Goal: Information Seeking & Learning: Find specific fact

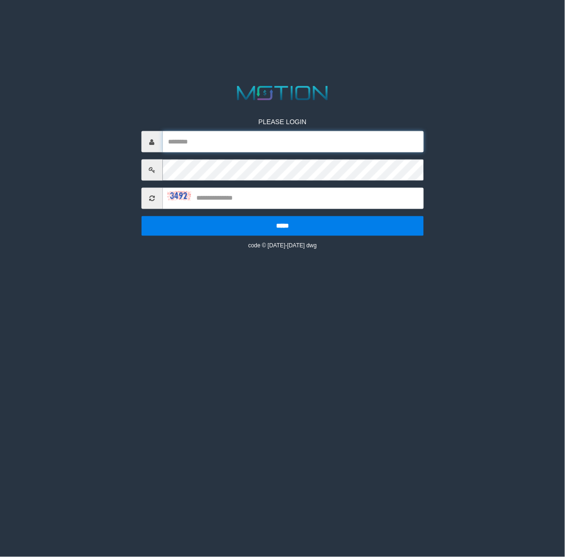
click at [283, 131] on input "text" at bounding box center [292, 141] width 261 height 21
type input "********"
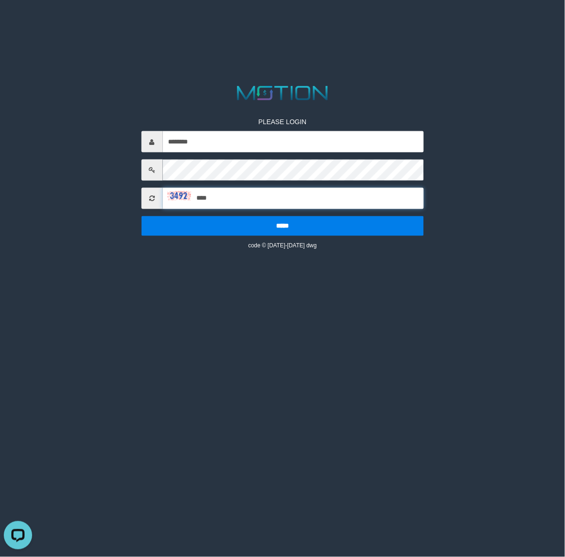
type input "****"
click at [141, 216] on input "*****" at bounding box center [282, 226] width 283 height 20
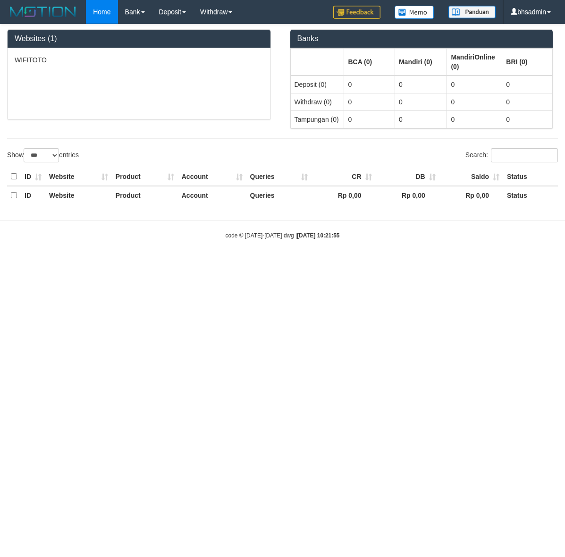
select select "***"
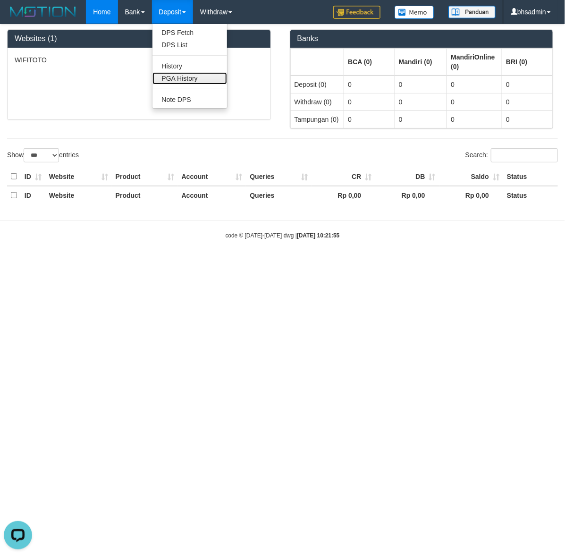
click at [202, 83] on link "PGA History" at bounding box center [189, 78] width 75 height 12
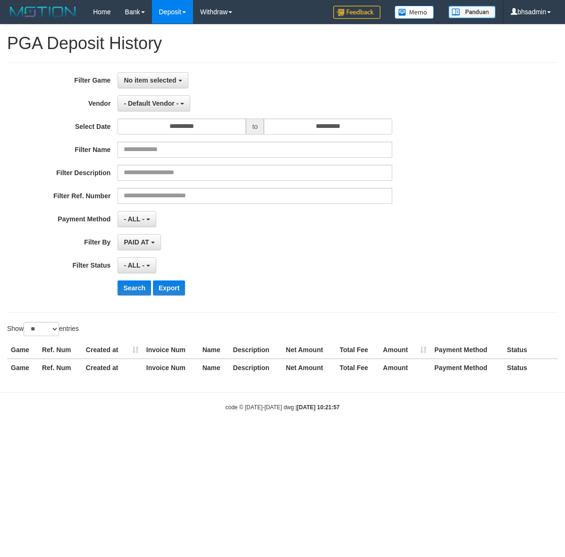
select select
select select "**"
click at [168, 82] on span "No item selected" at bounding box center [150, 80] width 52 height 8
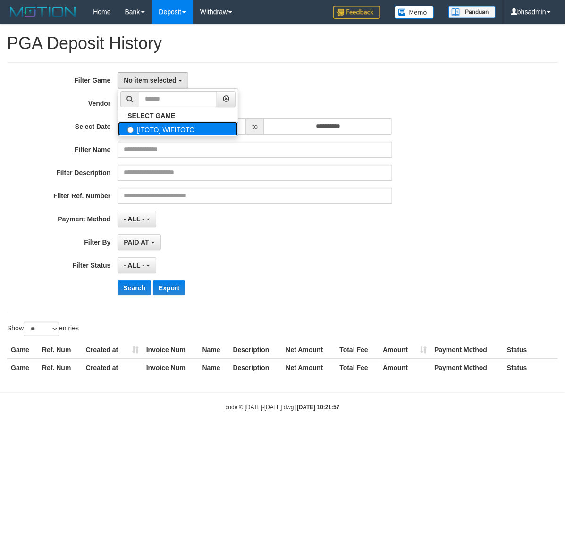
click at [212, 124] on label "[ITOTO] WIFITOTO" at bounding box center [178, 129] width 120 height 14
select select "****"
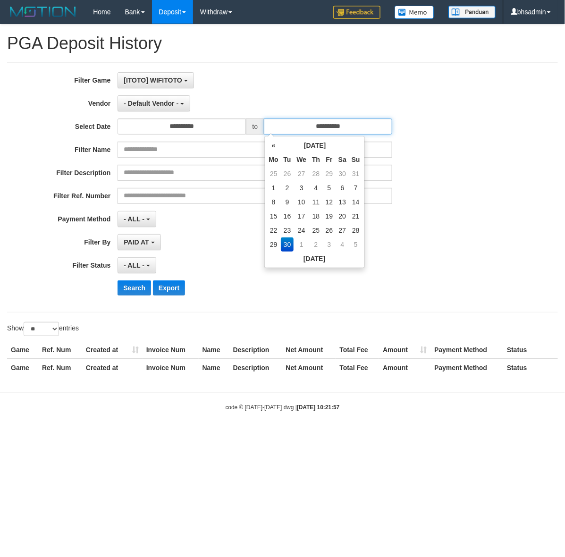
click at [331, 131] on input "**********" at bounding box center [328, 126] width 128 height 16
click at [276, 245] on td "29" at bounding box center [274, 244] width 14 height 14
type input "**********"
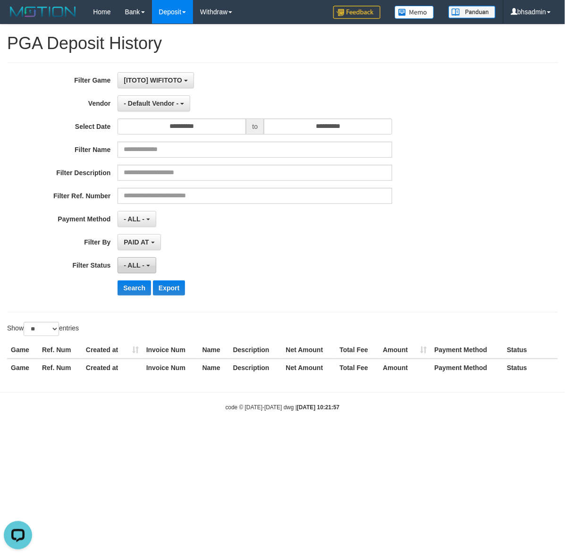
click at [145, 270] on button "- ALL -" at bounding box center [137, 265] width 38 height 16
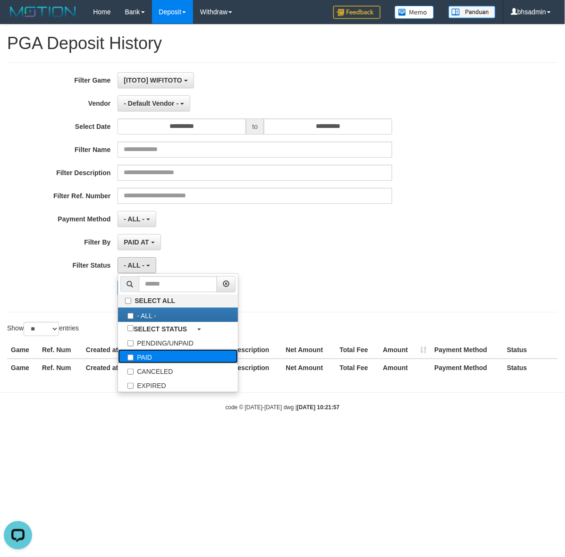
click at [176, 362] on label "PAID" at bounding box center [178, 356] width 120 height 14
select select "*"
click at [62, 282] on div "Search Export" at bounding box center [235, 287] width 471 height 15
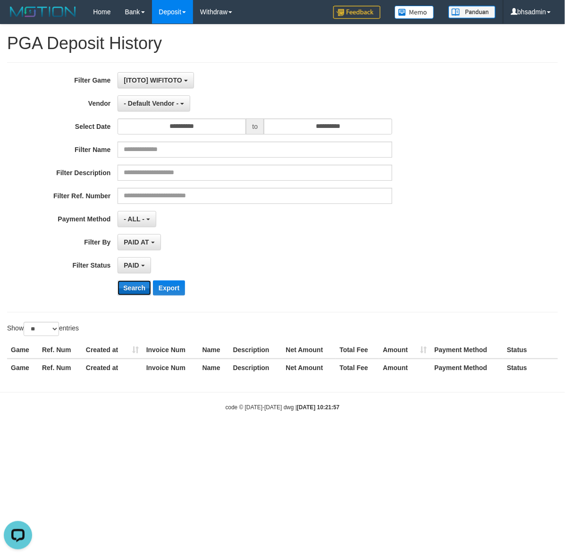
click at [131, 292] on button "Search" at bounding box center [135, 287] width 34 height 15
click at [370, 70] on div "**********" at bounding box center [282, 187] width 551 height 250
click at [178, 102] on button "- Default Vendor -" at bounding box center [154, 103] width 73 height 16
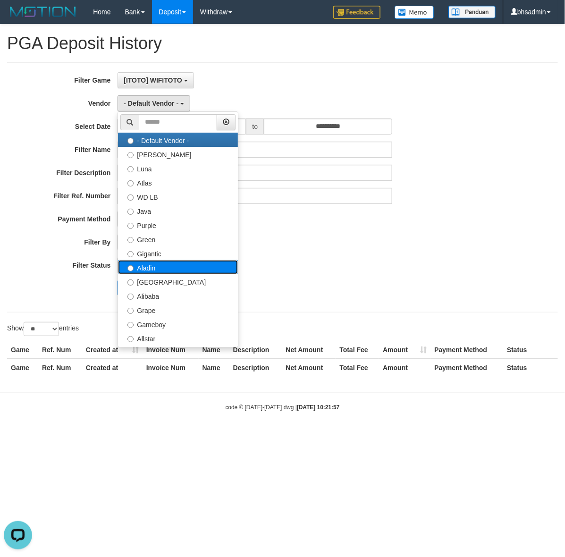
click at [208, 271] on label "Aladin" at bounding box center [178, 267] width 120 height 14
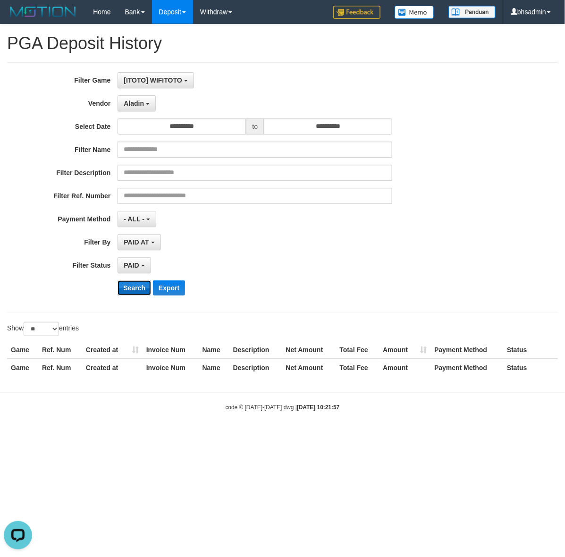
click at [131, 288] on button "Search" at bounding box center [135, 287] width 34 height 15
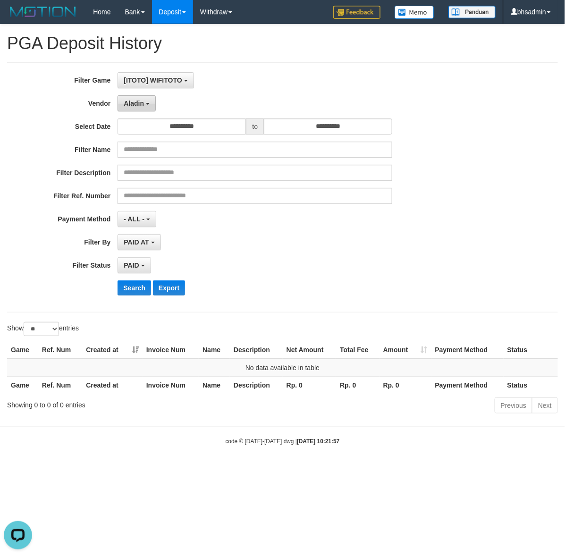
click at [131, 105] on span "Aladin" at bounding box center [134, 104] width 20 height 8
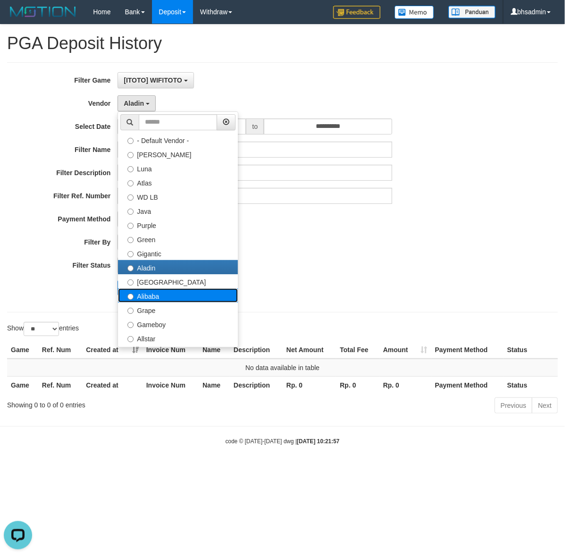
click at [182, 300] on label "Alibaba" at bounding box center [178, 295] width 120 height 14
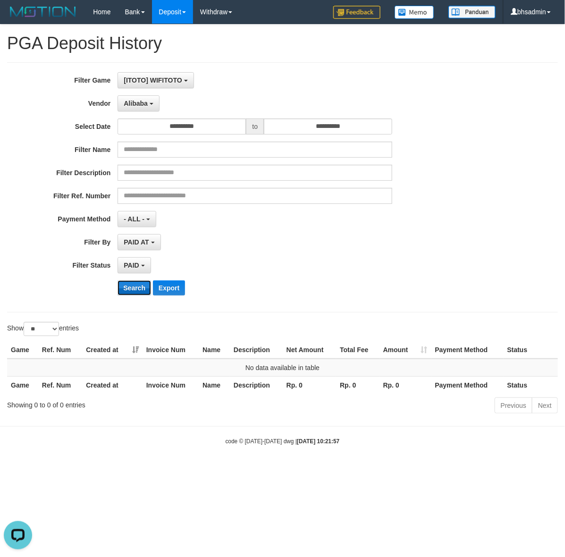
click at [136, 288] on button "Search" at bounding box center [135, 287] width 34 height 15
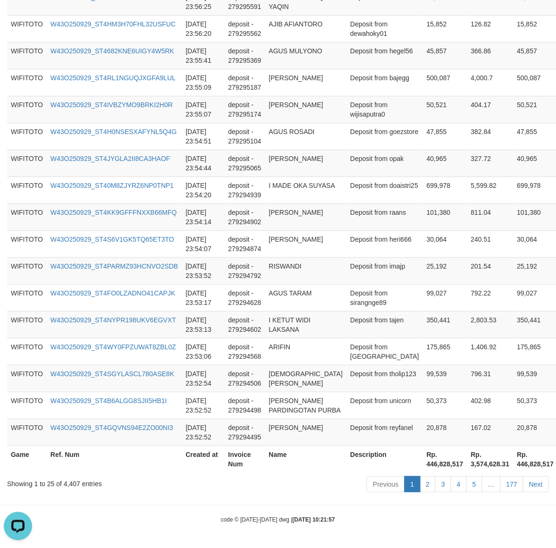
scroll to position [750, 0]
click at [423, 458] on th "Rp. 446,828,517" at bounding box center [445, 459] width 44 height 27
click at [423, 466] on th "Rp. 446,828,517" at bounding box center [445, 459] width 44 height 27
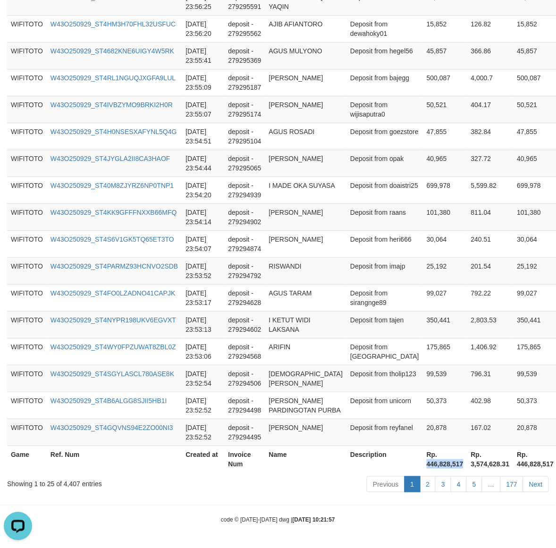
copy th "446,828,517"
click at [71, 480] on div "Showing 1 to 25 of 4,407 entries" at bounding box center [116, 481] width 218 height 13
copy div "4,407"
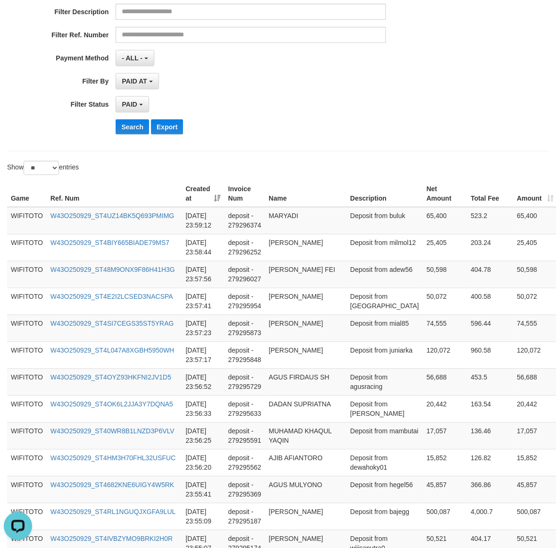
scroll to position [0, 0]
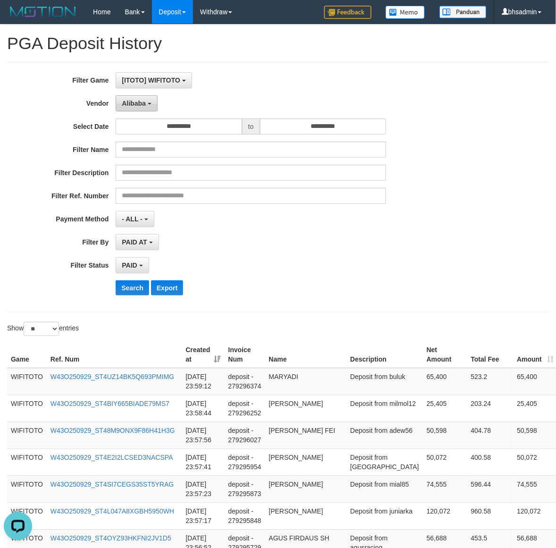
click at [150, 99] on button "Alibaba" at bounding box center [137, 103] width 42 height 16
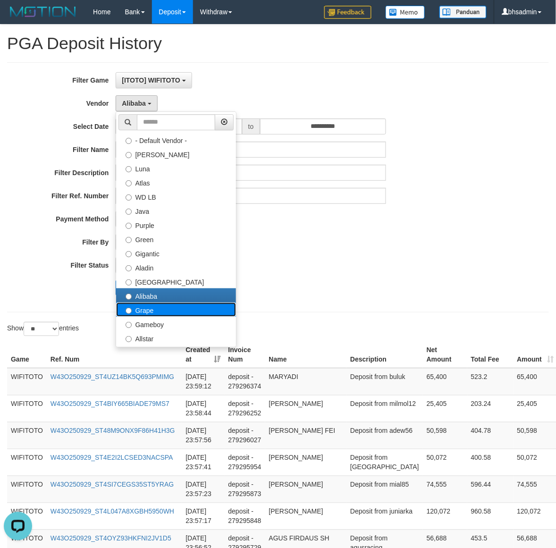
click at [166, 309] on label "Grape" at bounding box center [176, 310] width 120 height 14
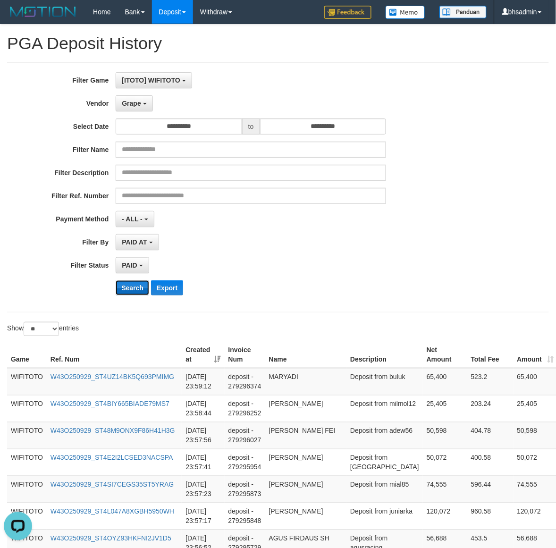
click at [122, 284] on button "Search" at bounding box center [133, 287] width 34 height 15
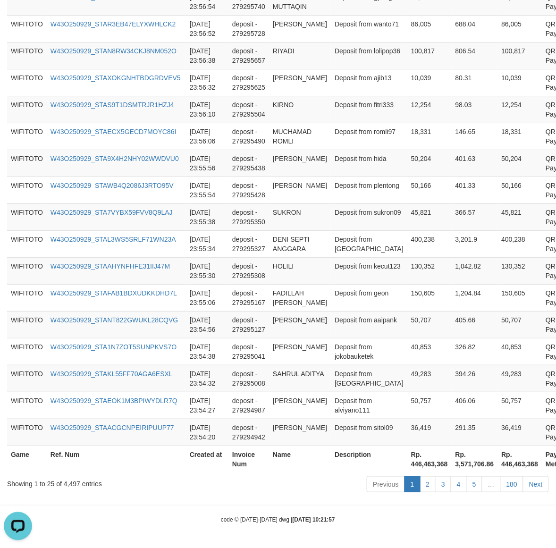
scroll to position [647, 0]
click at [407, 466] on th "Rp. 446,463,368" at bounding box center [429, 459] width 44 height 27
copy th "446,463,368"
click at [73, 484] on div "Showing 1 to 25 of 4,497 entries" at bounding box center [116, 481] width 218 height 13
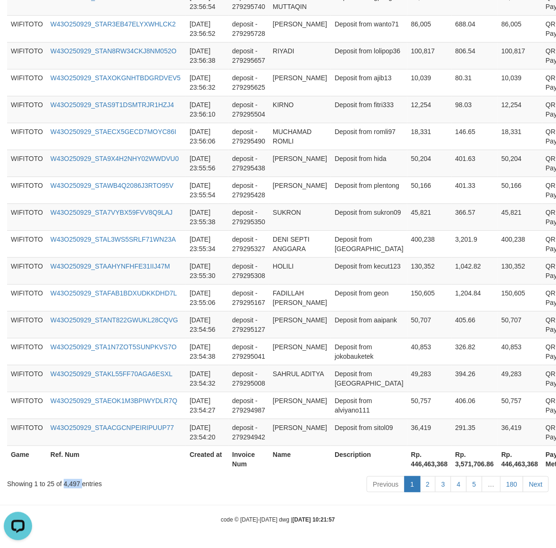
click at [72, 484] on div "Showing 1 to 25 of 4,497 entries" at bounding box center [116, 481] width 218 height 13
copy div "4,497"
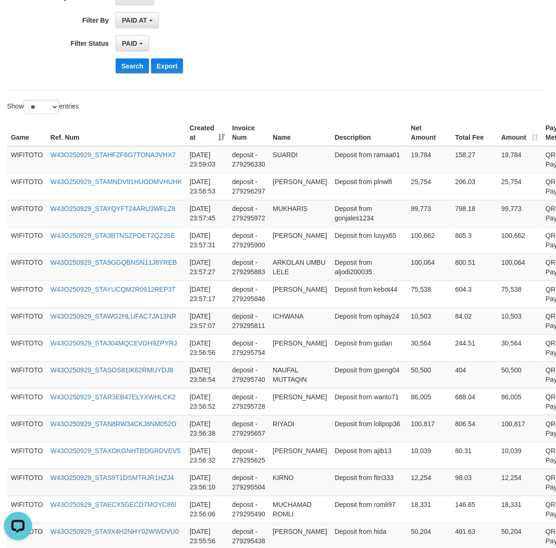
scroll to position [0, 0]
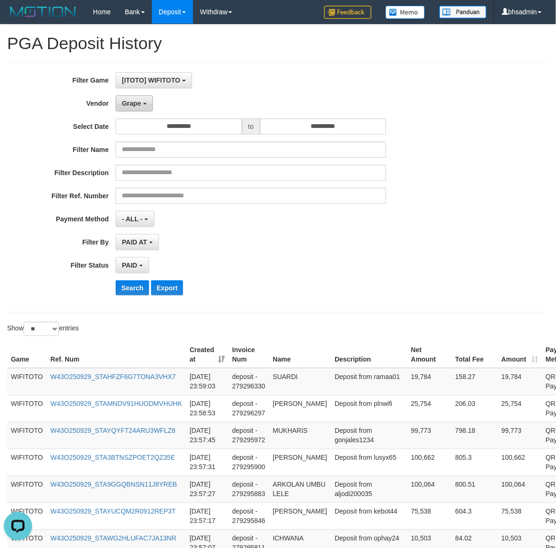
click at [140, 108] on button "Grape" at bounding box center [134, 103] width 37 height 16
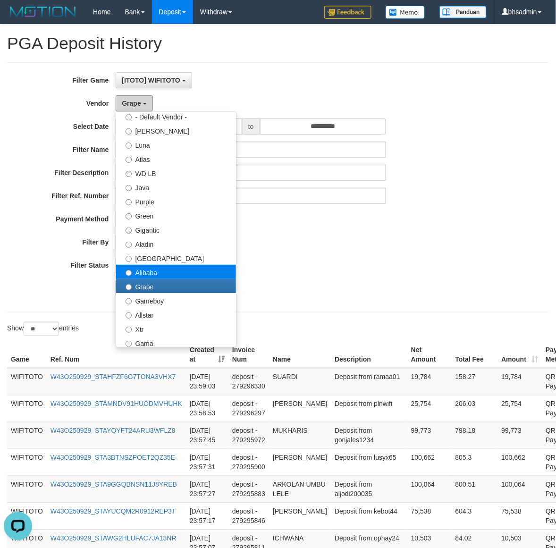
scroll to position [180, 0]
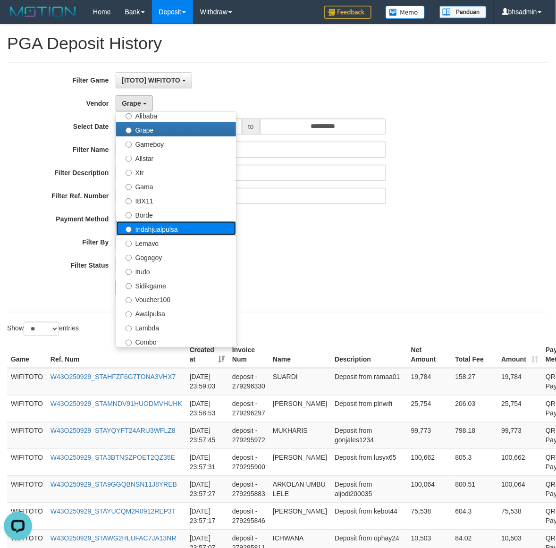
click at [203, 230] on label "Indahjualpulsa" at bounding box center [176, 228] width 120 height 14
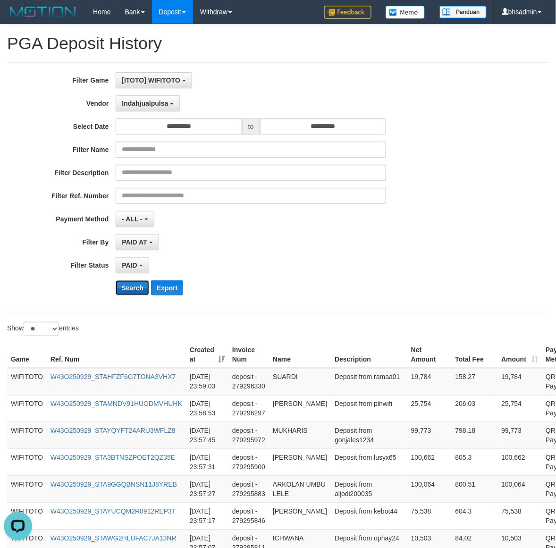
click at [122, 291] on button "Search" at bounding box center [133, 287] width 34 height 15
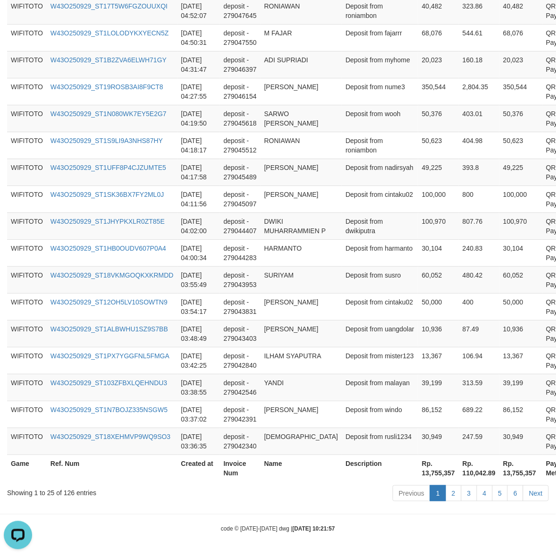
scroll to position [732, 0]
click at [418, 470] on th "Rp. 13,755,357" at bounding box center [438, 468] width 41 height 27
copy th "13,755,357"
click at [60, 494] on div "Showing 1 to 25 of 126 entries" at bounding box center [116, 490] width 218 height 13
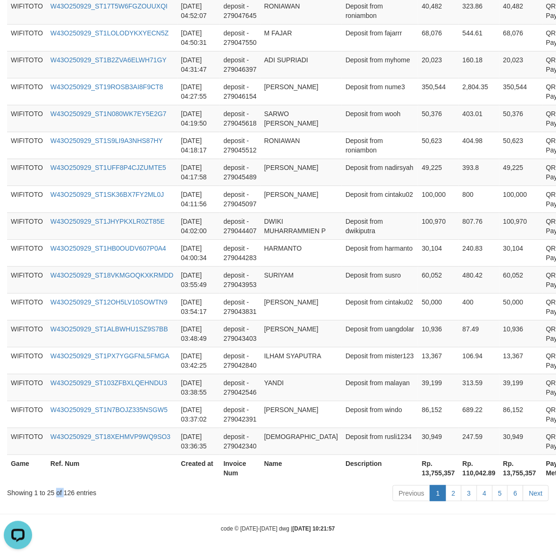
click at [61, 494] on div "Showing 1 to 25 of 126 entries" at bounding box center [116, 490] width 218 height 13
click at [65, 493] on div "Showing 1 to 25 of 126 entries" at bounding box center [116, 490] width 218 height 13
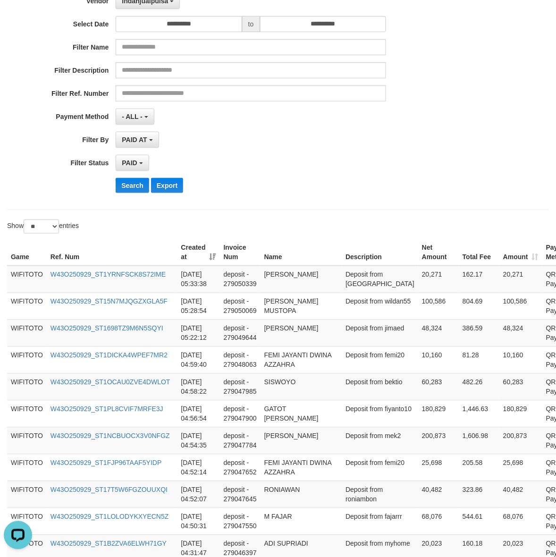
click at [161, 12] on div "**********" at bounding box center [231, 85] width 463 height 230
drag, startPoint x: 162, startPoint y: 10, endPoint x: 168, endPoint y: 7, distance: 6.6
click at [165, 9] on div "**********" at bounding box center [231, 85] width 463 height 230
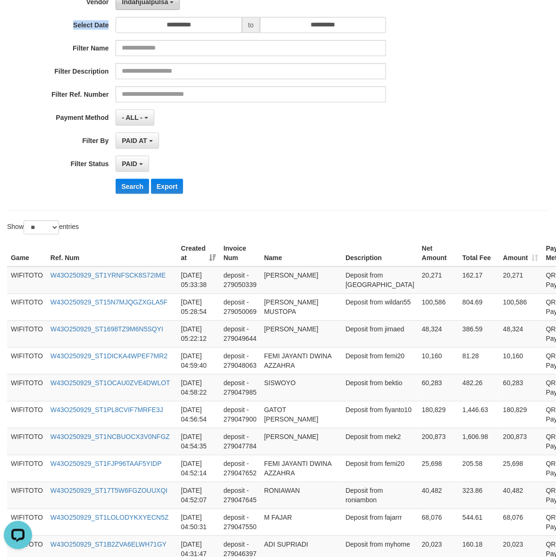
click at [168, 6] on button "Indahjualpulsa" at bounding box center [148, 2] width 64 height 16
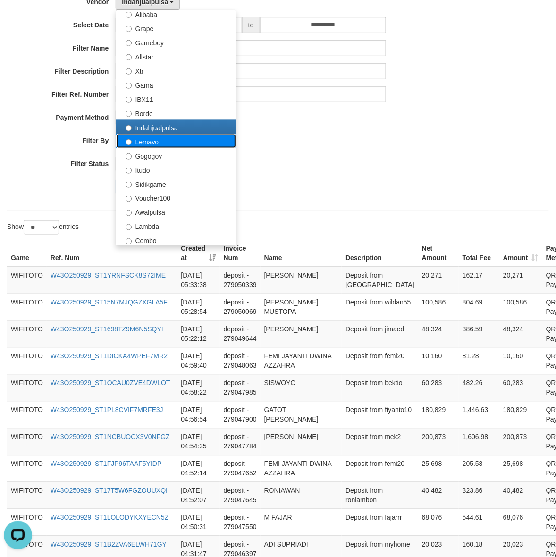
click at [187, 137] on label "Lemavo" at bounding box center [176, 141] width 120 height 14
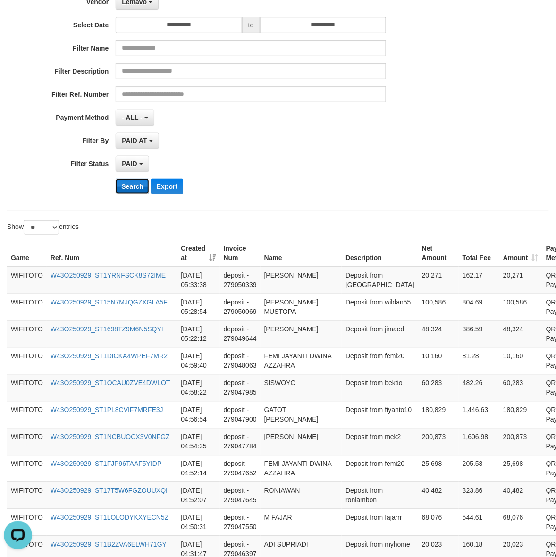
click at [124, 189] on button "Search" at bounding box center [133, 186] width 34 height 15
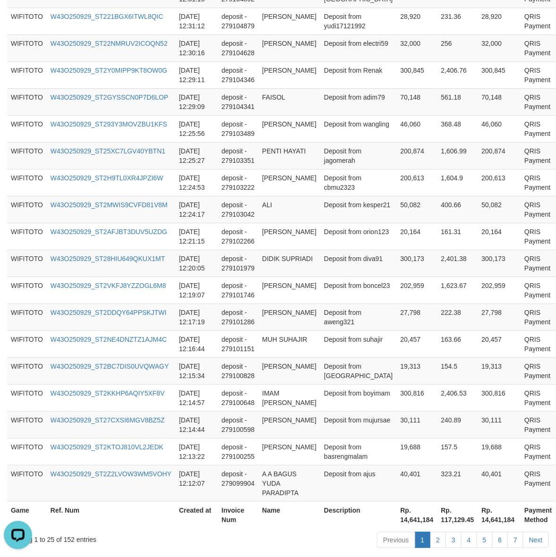
scroll to position [609, 0]
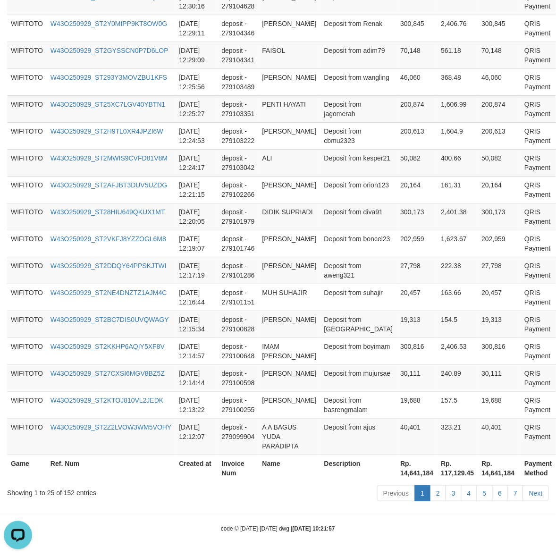
click at [397, 475] on th "Rp. 14,641,184" at bounding box center [417, 468] width 41 height 27
copy th "14,641,184"
click at [70, 490] on div "Showing 1 to 25 of 152 entries" at bounding box center [116, 490] width 218 height 13
click at [67, 489] on div "Showing 1 to 25 of 152 entries" at bounding box center [116, 490] width 218 height 13
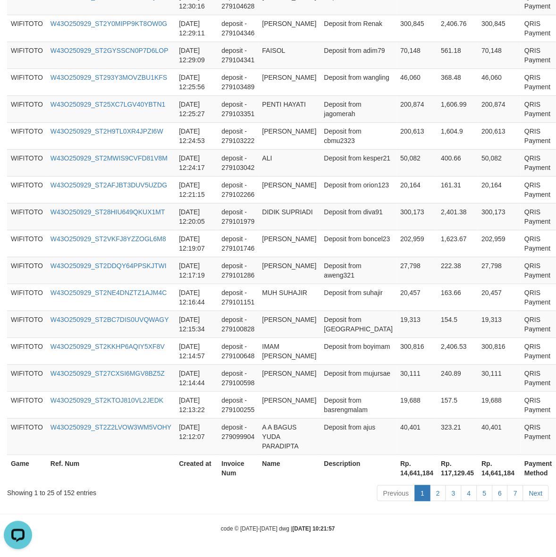
click at [67, 492] on div "Showing 1 to 25 of 152 entries" at bounding box center [116, 490] width 218 height 13
copy div "152"
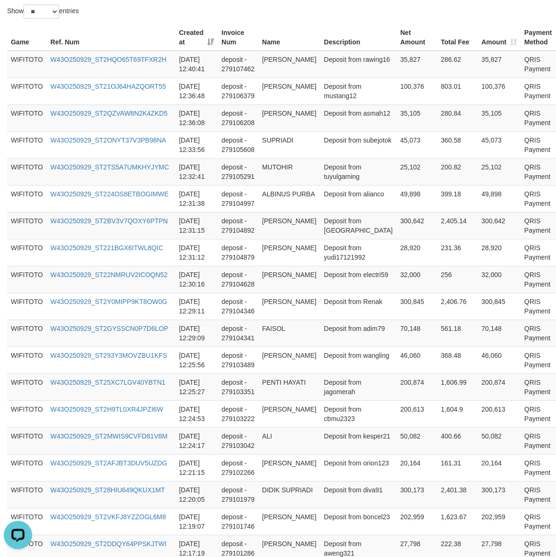
scroll to position [0, 0]
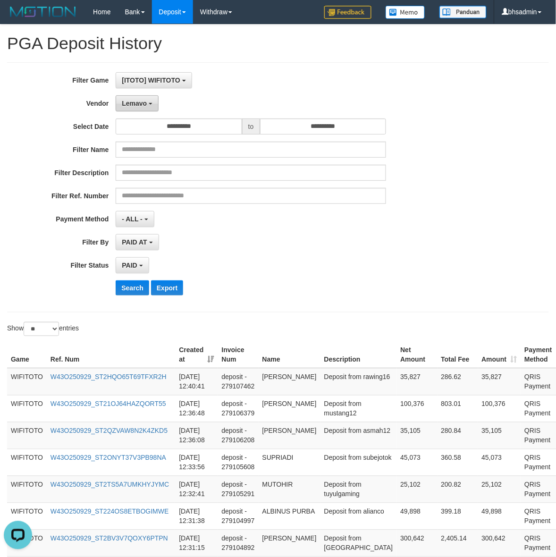
click at [147, 100] on button "Lemavo" at bounding box center [137, 103] width 43 height 16
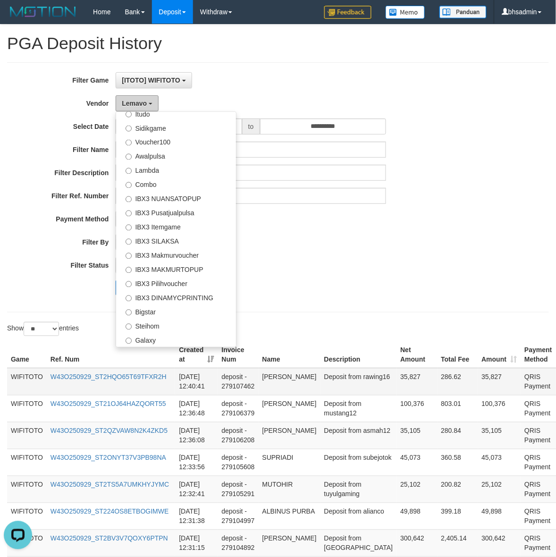
scroll to position [157, 0]
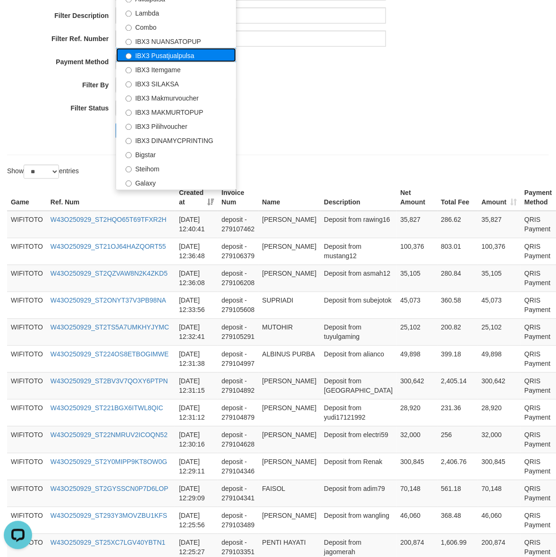
click at [198, 59] on label "IBX3 Pusatjualpulsa" at bounding box center [176, 55] width 120 height 14
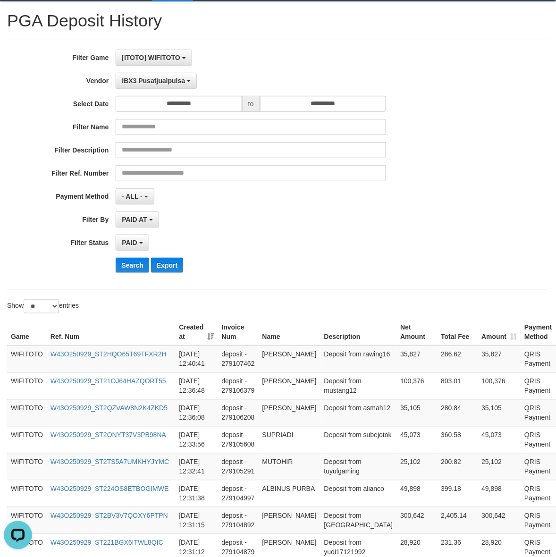
scroll to position [0, 0]
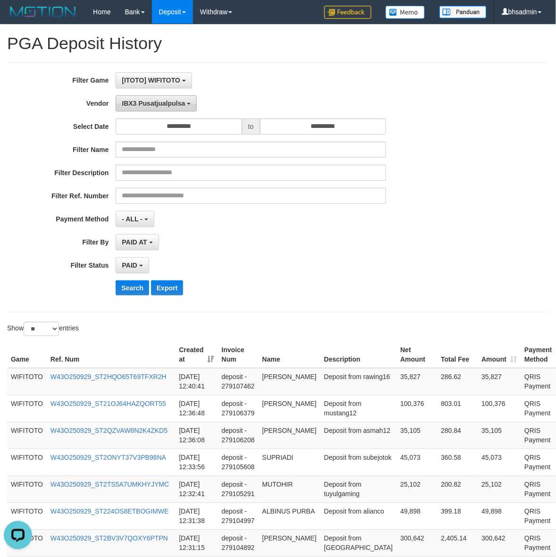
click at [160, 107] on span "IBX3 Pusatjualpulsa" at bounding box center [153, 104] width 63 height 8
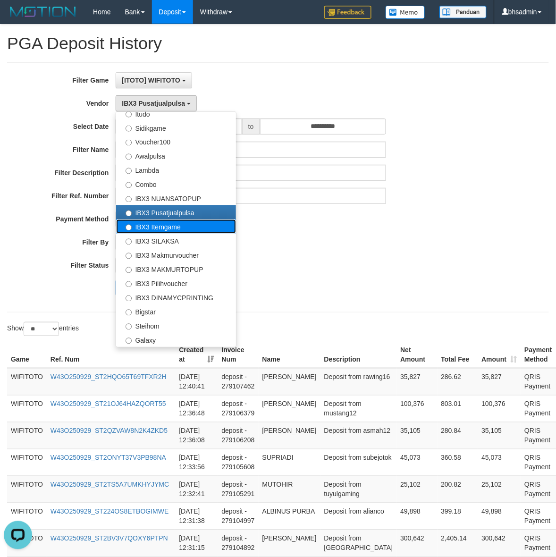
click at [192, 228] on label "IBX3 Itemgame" at bounding box center [176, 226] width 120 height 14
select select "**********"
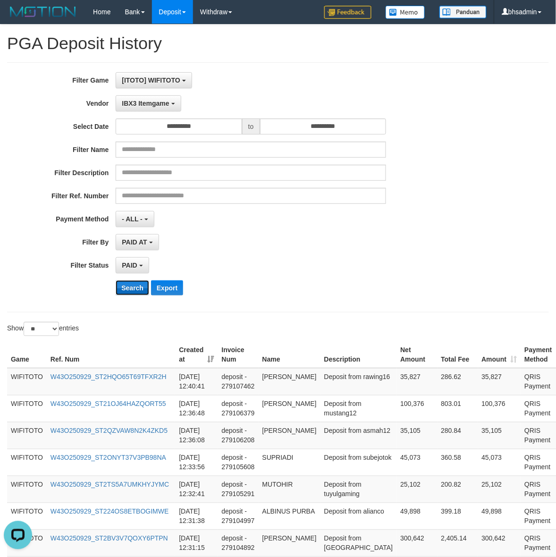
click at [126, 290] on button "Search" at bounding box center [133, 287] width 34 height 15
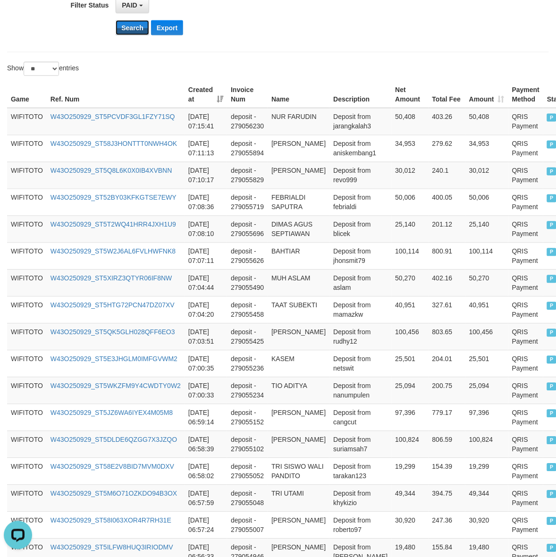
scroll to position [600, 0]
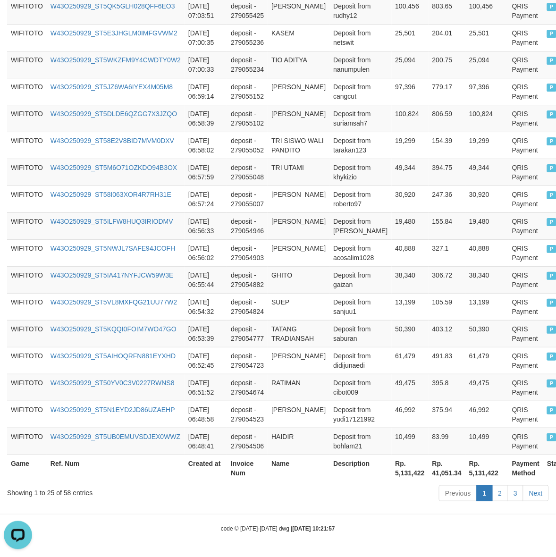
click at [392, 471] on th "Rp. 5,131,422" at bounding box center [410, 468] width 37 height 27
copy th "5,131,422"
click at [61, 494] on div "Showing 1 to 25 of 58 entries" at bounding box center [116, 490] width 218 height 13
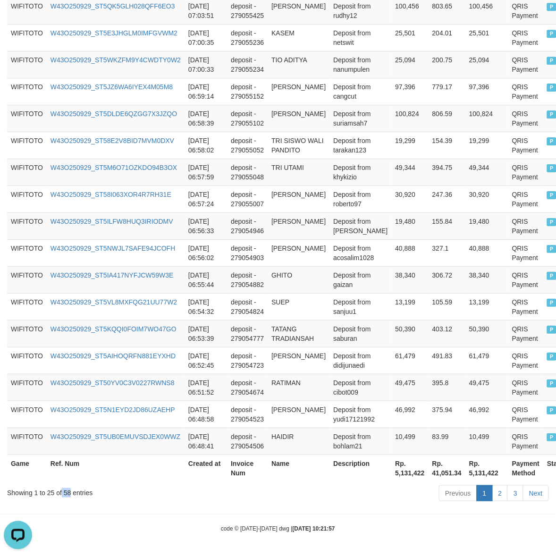
click at [69, 489] on div "Showing 1 to 25 of 58 entries" at bounding box center [116, 490] width 218 height 13
copy div "58"
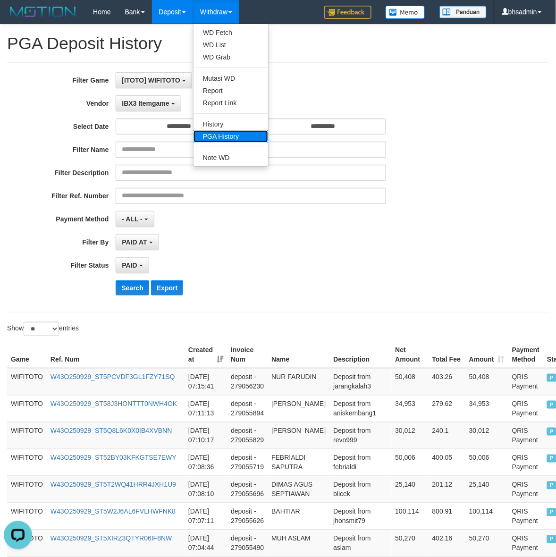
click at [227, 138] on link "PGA History" at bounding box center [231, 136] width 75 height 12
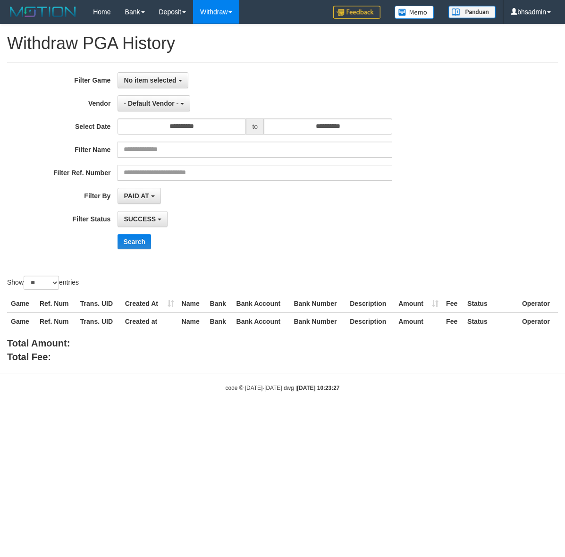
select select
select select "**"
click at [171, 80] on span "No item selected" at bounding box center [150, 80] width 52 height 8
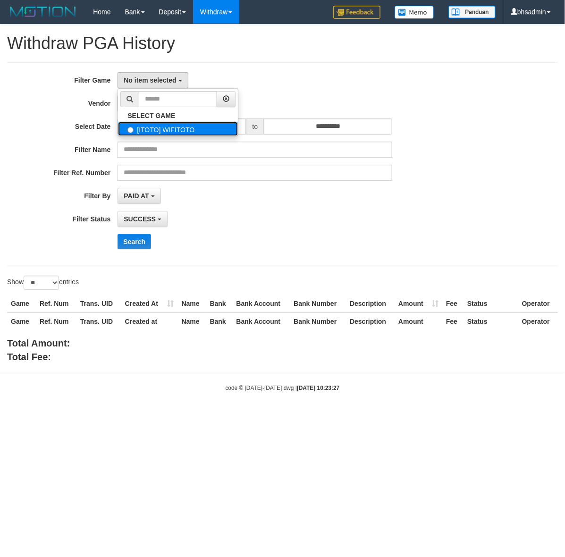
click at [201, 129] on label "[ITOTO] WIFITOTO" at bounding box center [178, 129] width 120 height 14
select select "****"
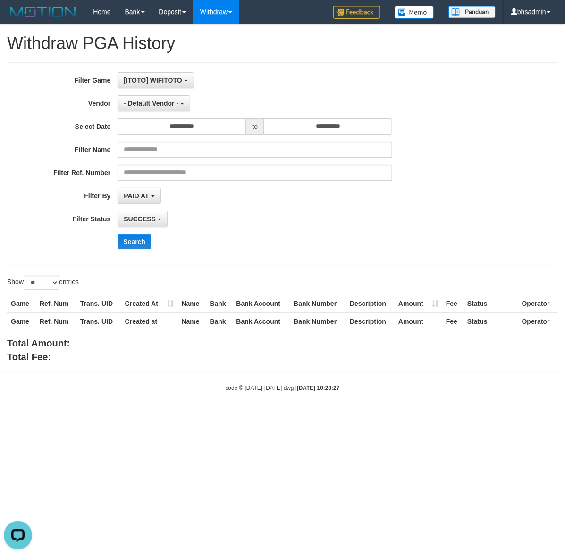
scroll to position [8, 0]
click at [324, 121] on input "**********" at bounding box center [328, 126] width 128 height 16
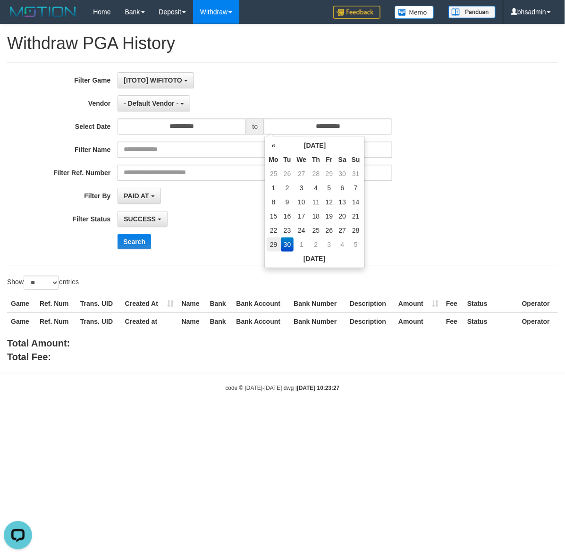
click at [275, 239] on td "29" at bounding box center [274, 244] width 14 height 14
type input "**********"
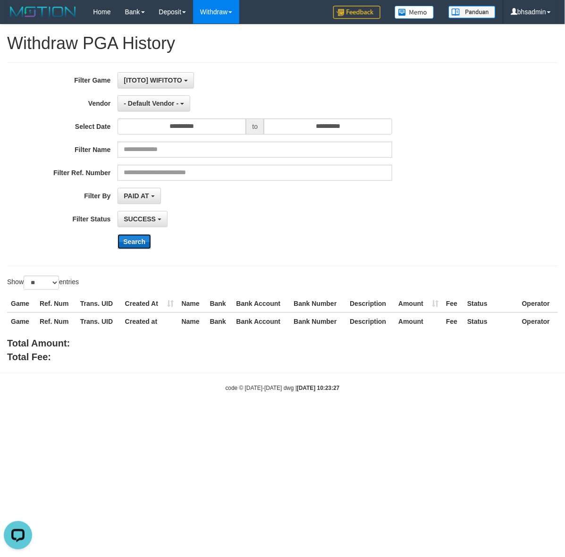
click at [141, 237] on button "Search" at bounding box center [135, 241] width 34 height 15
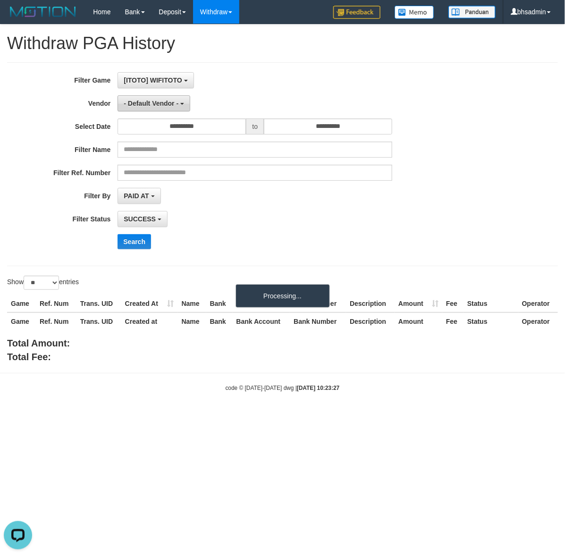
click at [170, 107] on span "- Default Vendor -" at bounding box center [151, 104] width 55 height 8
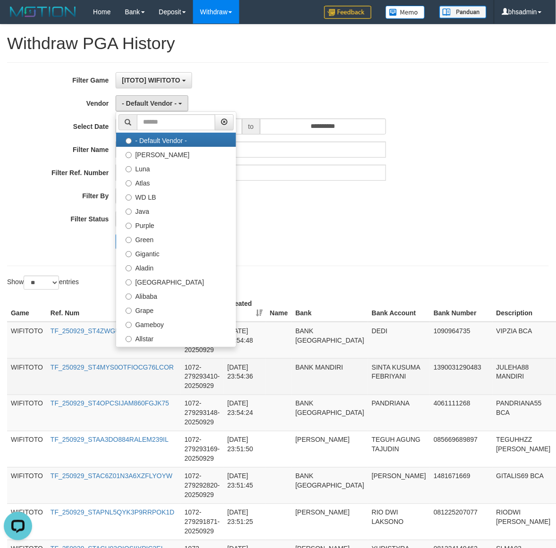
click at [312, 383] on td "BANK MANDIRI" at bounding box center [330, 376] width 76 height 36
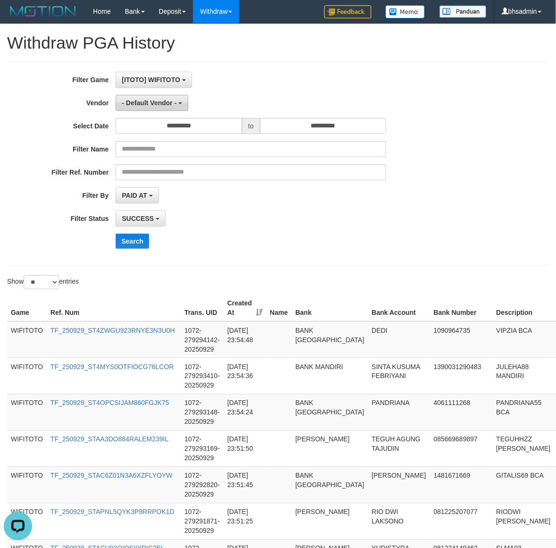
scroll to position [0, 0]
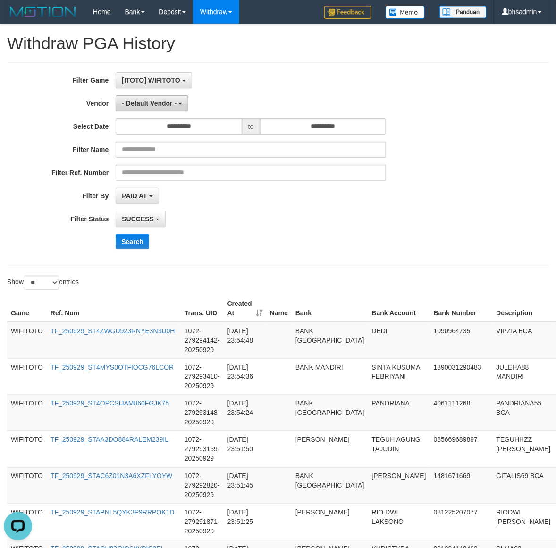
click at [160, 98] on button "- Default Vendor -" at bounding box center [152, 103] width 73 height 16
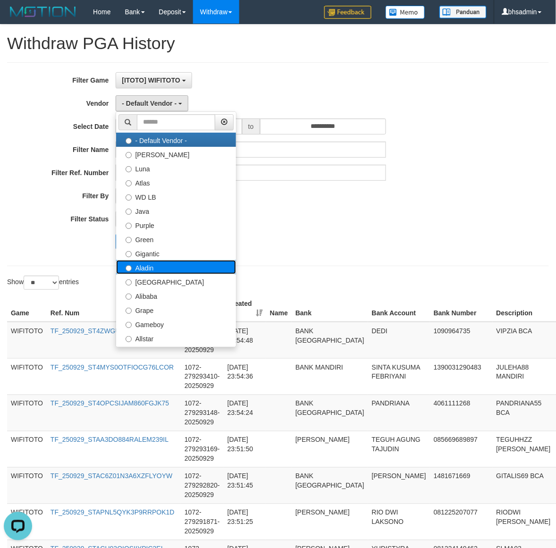
click at [203, 270] on label "Aladin" at bounding box center [176, 267] width 120 height 14
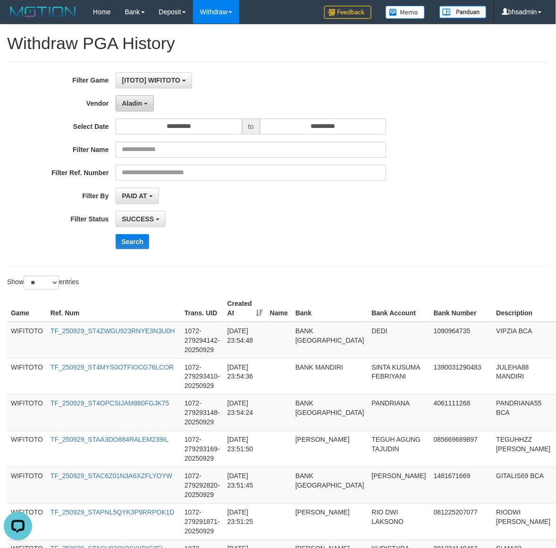
click at [140, 105] on span "Aladin" at bounding box center [132, 104] width 20 height 8
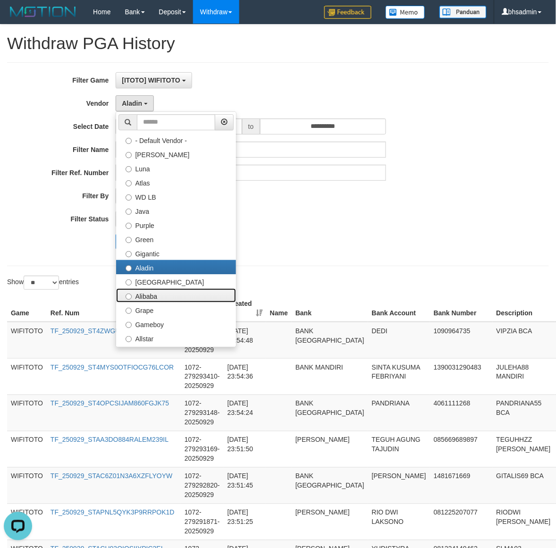
drag, startPoint x: 178, startPoint y: 301, endPoint x: 143, endPoint y: 293, distance: 36.3
click at [177, 301] on label "Alibaba" at bounding box center [176, 295] width 120 height 14
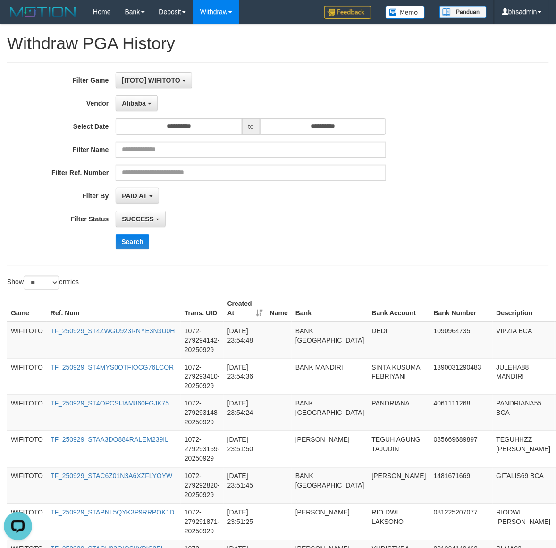
click at [138, 251] on div "**********" at bounding box center [231, 164] width 463 height 184
click at [138, 241] on button "Search" at bounding box center [133, 241] width 34 height 15
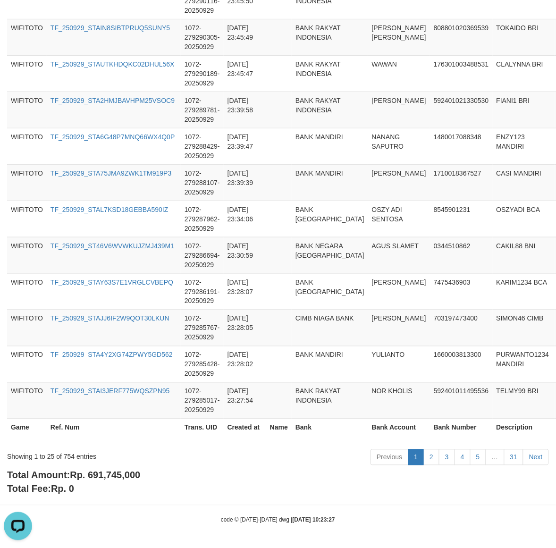
scroll to position [825, 0]
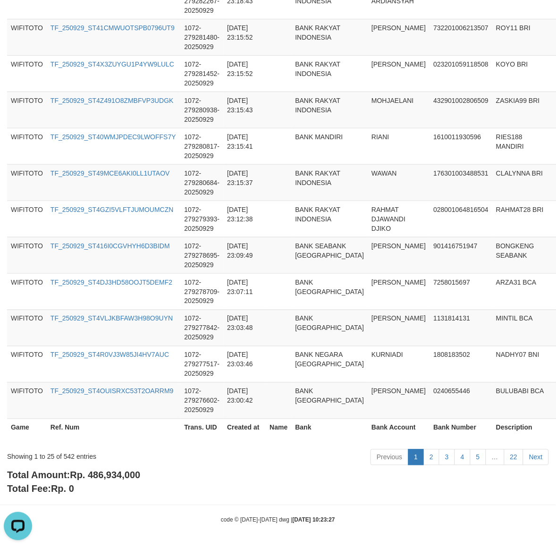
click at [110, 480] on span "Rp. 486,934,000" at bounding box center [105, 475] width 70 height 10
copy span "486,934,000"
click at [65, 456] on div "Showing 1 to 25 of 542 entries" at bounding box center [116, 454] width 218 height 13
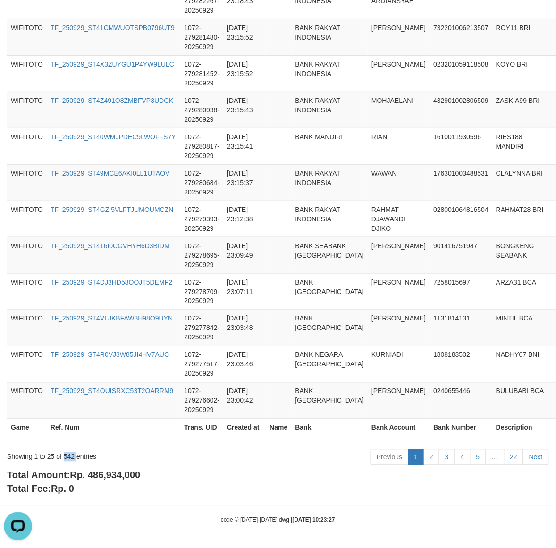
copy div "542"
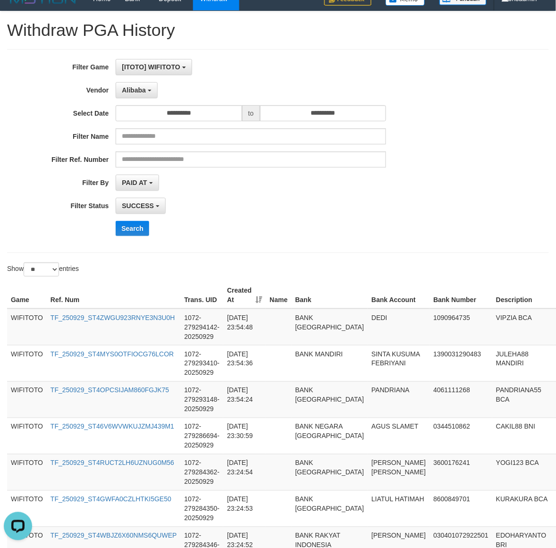
scroll to position [0, 0]
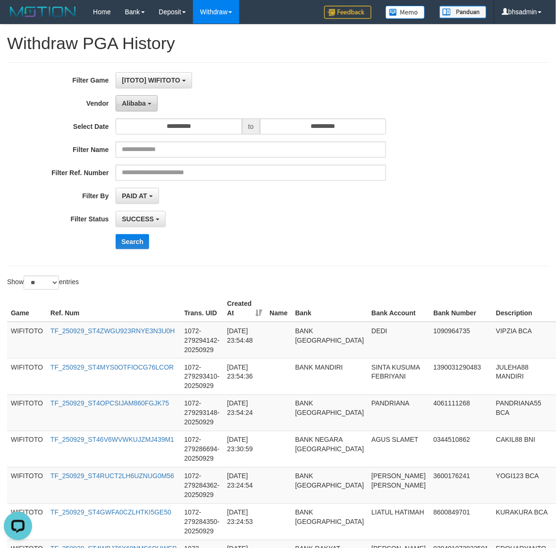
click at [135, 97] on button "Alibaba" at bounding box center [137, 103] width 42 height 16
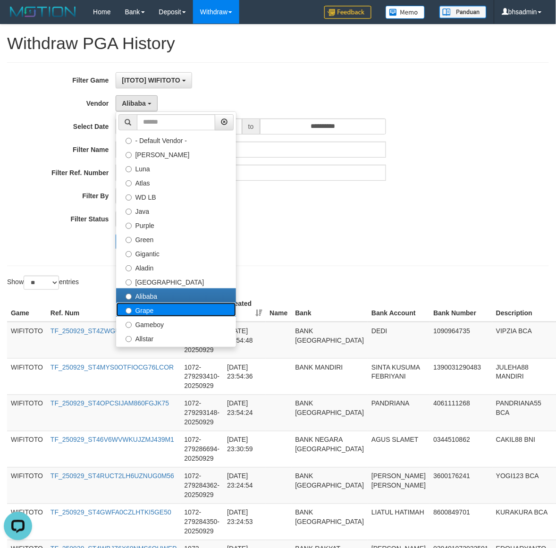
click at [185, 310] on label "Grape" at bounding box center [176, 310] width 120 height 14
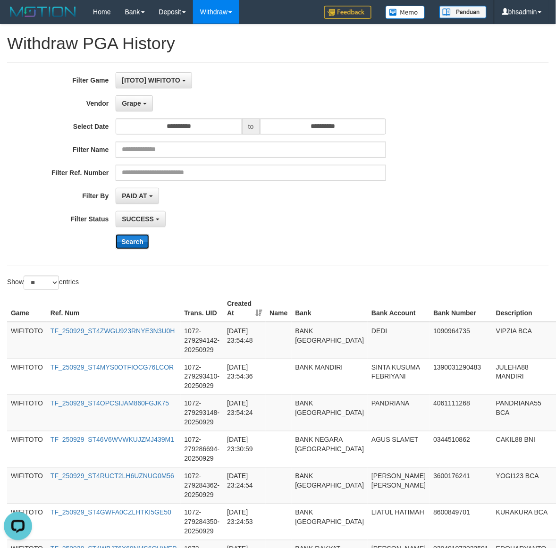
click at [126, 242] on button "Search" at bounding box center [133, 241] width 34 height 15
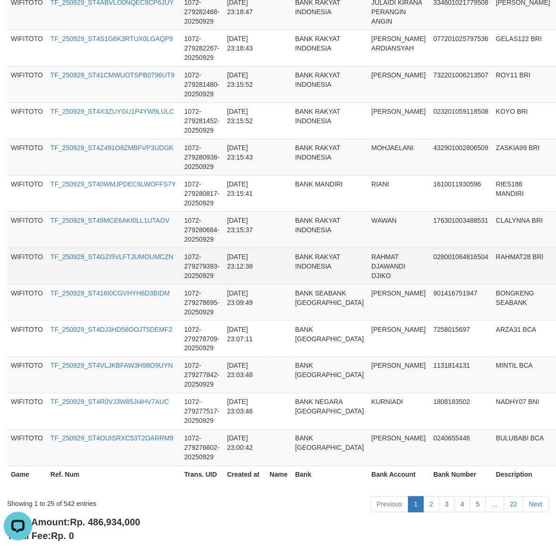
scroll to position [815, 0]
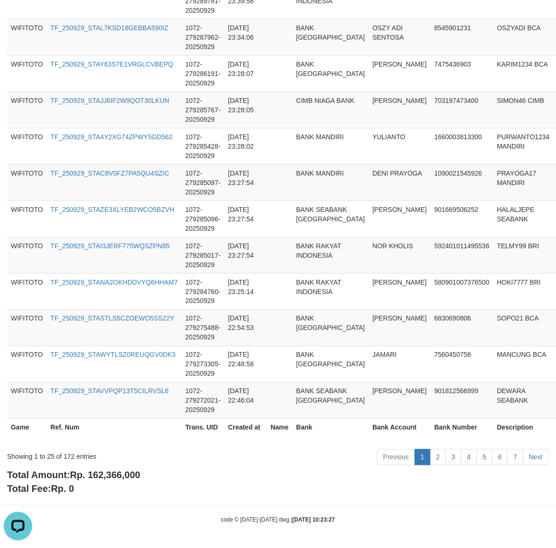
click at [114, 485] on div "Total Amount: Rp. 162,366,000 Total Fee: Rp. 0" at bounding box center [278, 482] width 542 height 27
click at [115, 473] on span "Rp. 162,366,000" at bounding box center [105, 475] width 70 height 10
copy span "162,366,000"
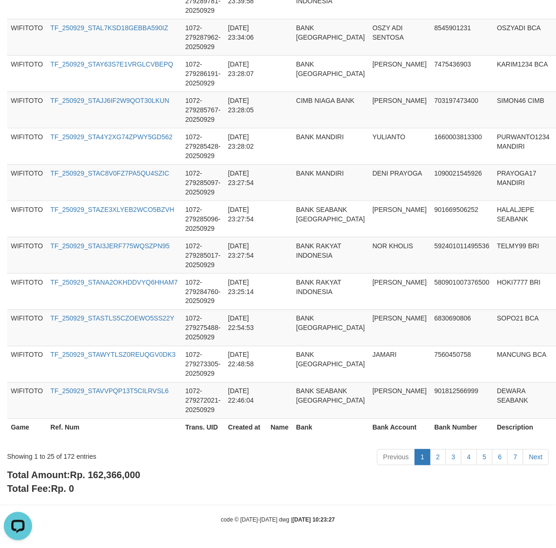
click at [69, 451] on div "Showing 1 to 25 of 172 entries" at bounding box center [116, 454] width 218 height 13
copy div "172"
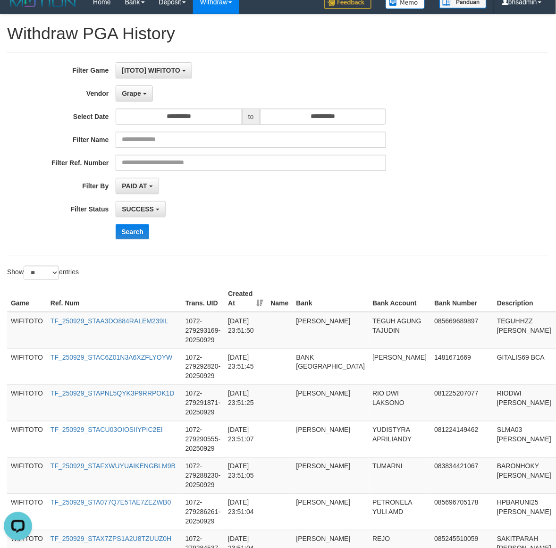
scroll to position [0, 0]
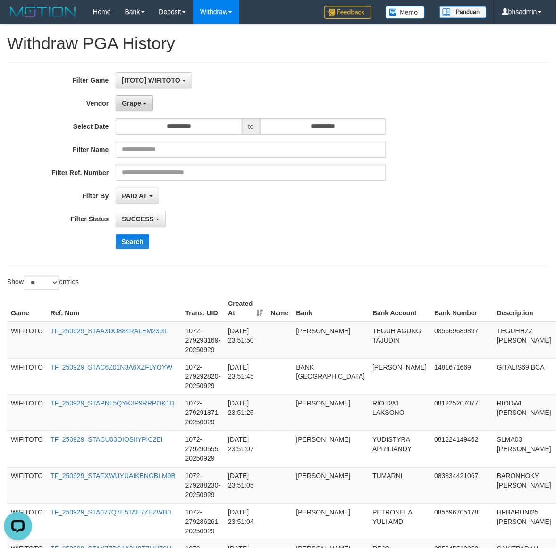
click at [135, 98] on button "Grape" at bounding box center [134, 103] width 37 height 16
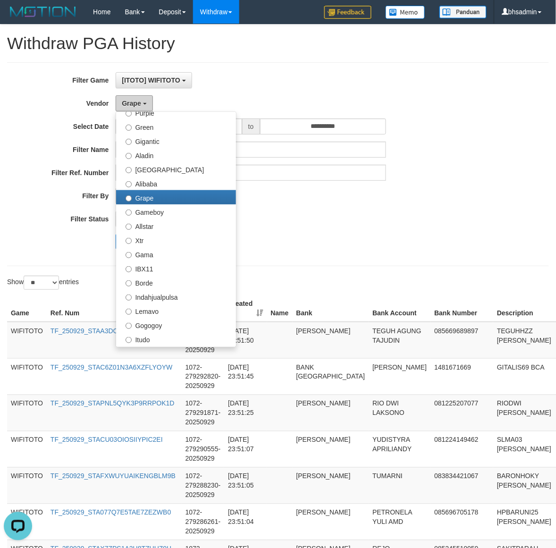
scroll to position [157, 0]
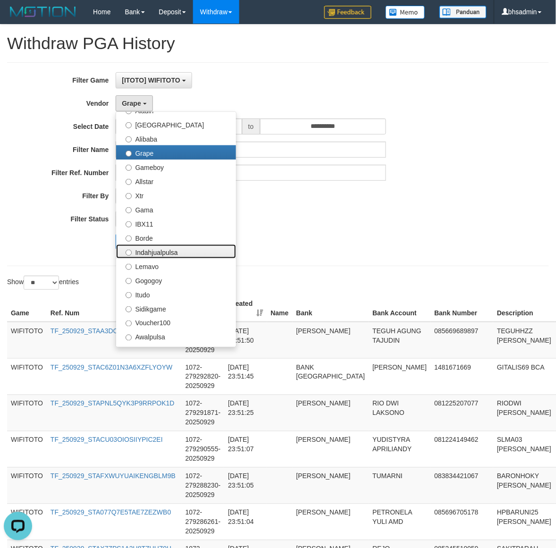
click at [202, 255] on label "Indahjualpulsa" at bounding box center [176, 251] width 120 height 14
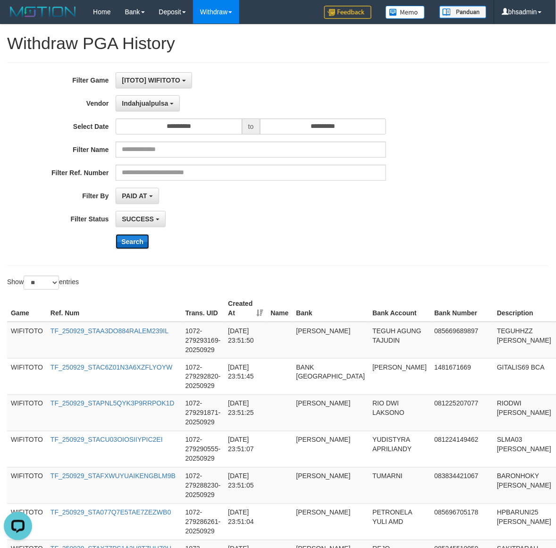
click at [131, 245] on button "Search" at bounding box center [133, 241] width 34 height 15
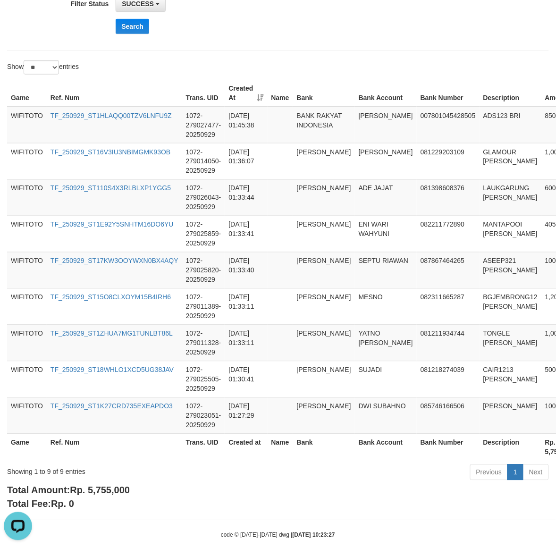
scroll to position [232, 0]
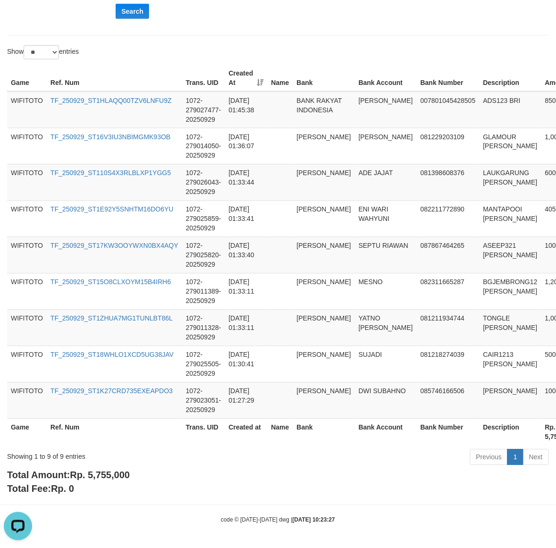
click at [100, 471] on span "Rp. 5,755,000" at bounding box center [100, 475] width 60 height 10
copy span "5,755,000"
click at [65, 456] on div "Showing 1 to 9 of 9 entries" at bounding box center [116, 454] width 218 height 13
copy div "9"
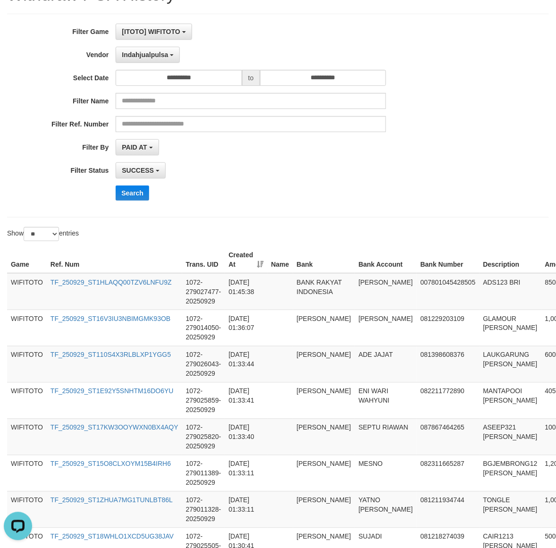
scroll to position [0, 0]
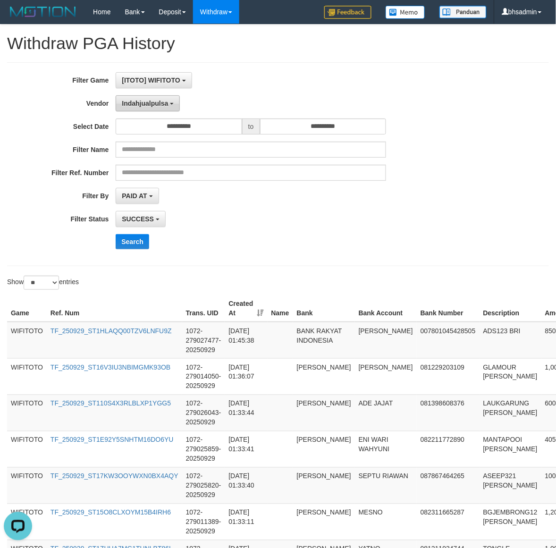
click at [153, 101] on span "Indahjualpulsa" at bounding box center [145, 104] width 46 height 8
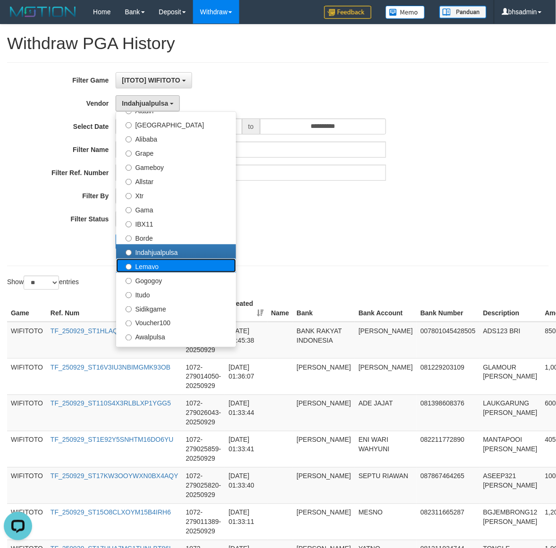
click at [159, 259] on label "Lemavo" at bounding box center [176, 266] width 120 height 14
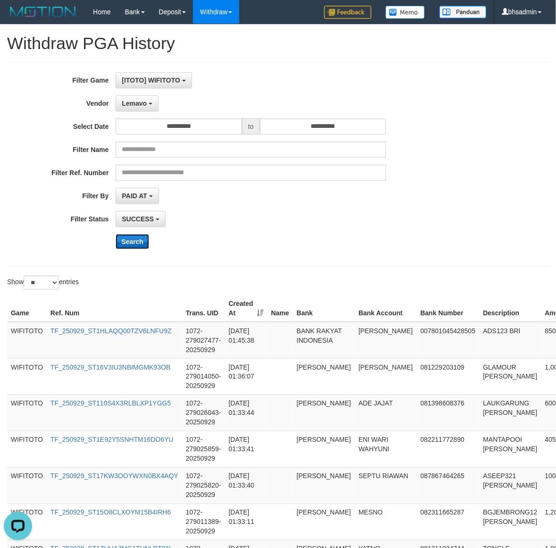
click at [126, 235] on button "Search" at bounding box center [133, 241] width 34 height 15
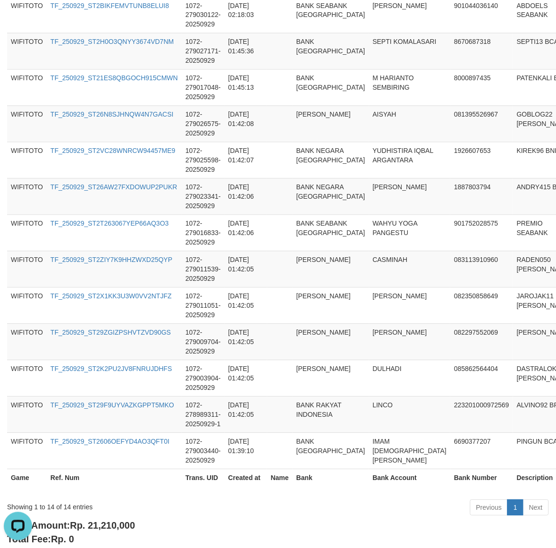
scroll to position [414, 0]
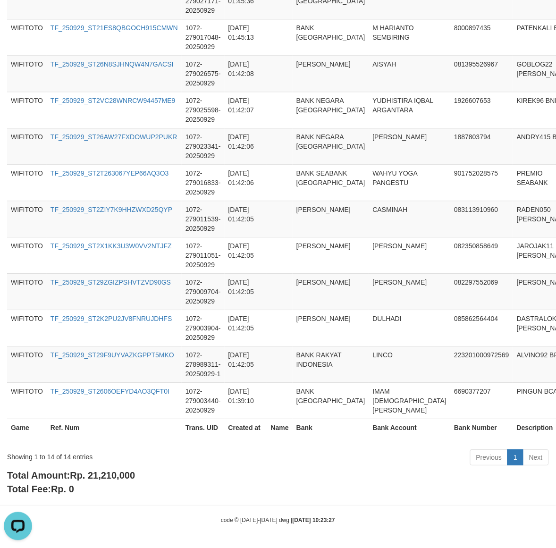
click at [114, 479] on span "Rp. 21,210,000" at bounding box center [102, 475] width 65 height 10
copy span "21,210,000"
click at [72, 456] on div "Showing 1 to 14 of 14 entries" at bounding box center [116, 454] width 218 height 13
click at [67, 456] on div "Showing 1 to 14 of 14 entries" at bounding box center [116, 454] width 218 height 13
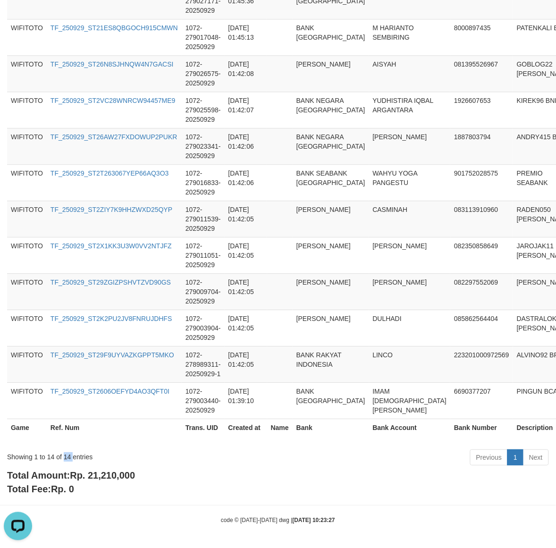
click at [67, 456] on div "Showing 1 to 14 of 14 entries" at bounding box center [116, 454] width 218 height 13
copy div "14"
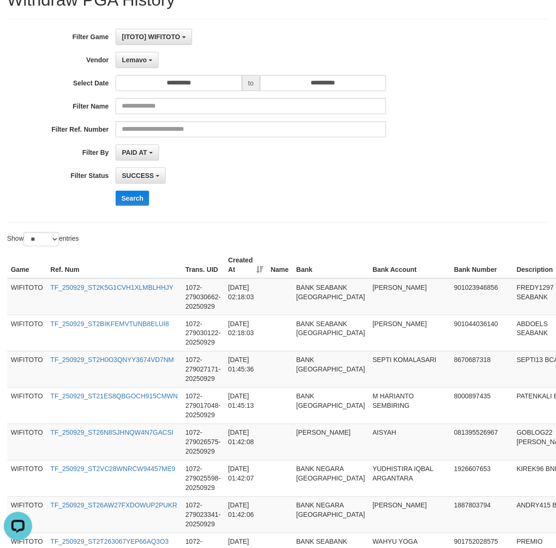
scroll to position [0, 0]
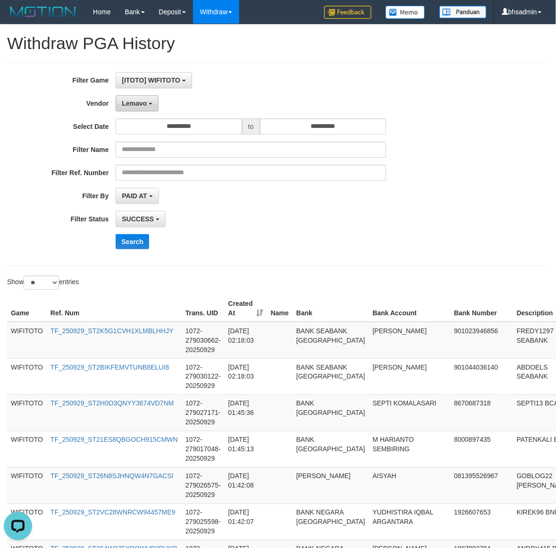
click at [143, 105] on span "Lemavo" at bounding box center [134, 104] width 25 height 8
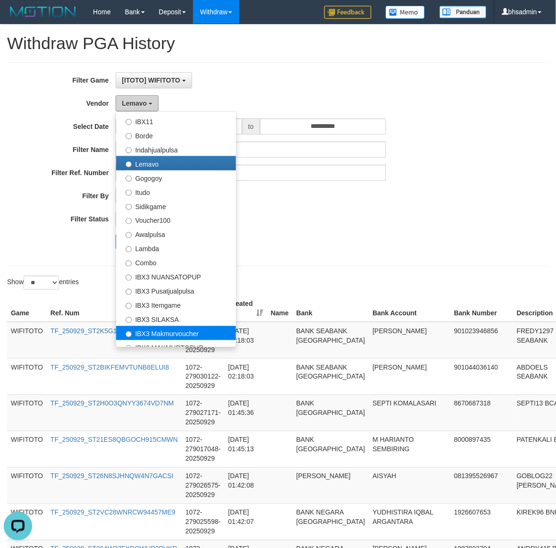
scroll to position [338, 0]
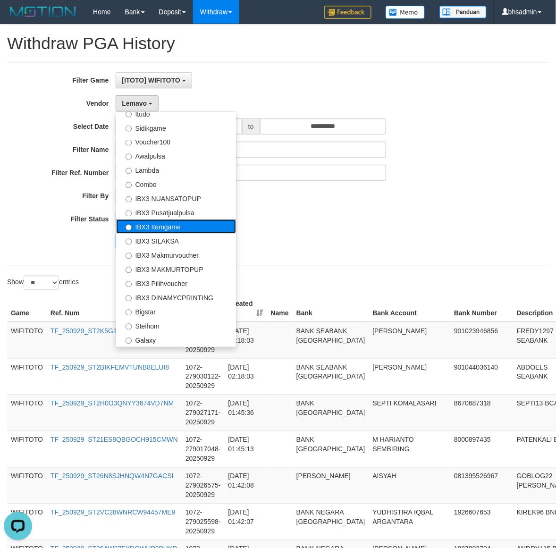
click at [217, 231] on label "IBX3 Itemgame" at bounding box center [176, 226] width 120 height 14
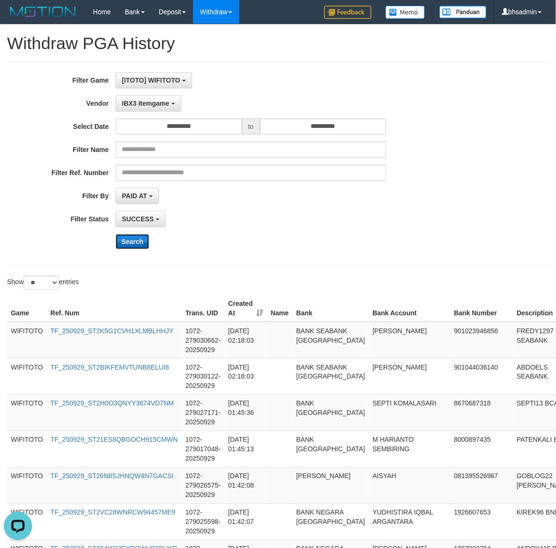
click at [127, 241] on button "Search" at bounding box center [133, 241] width 34 height 15
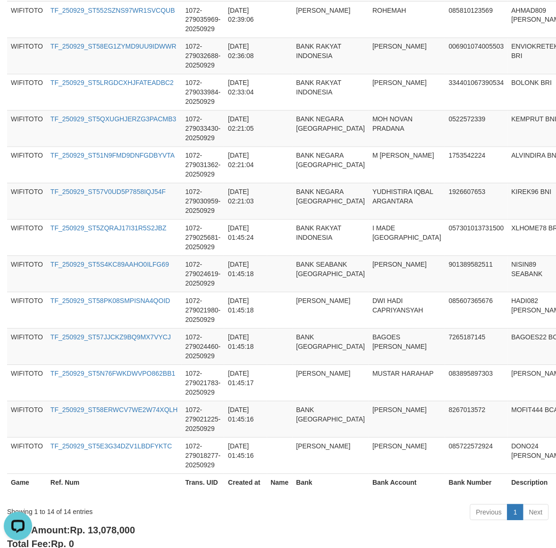
scroll to position [414, 0]
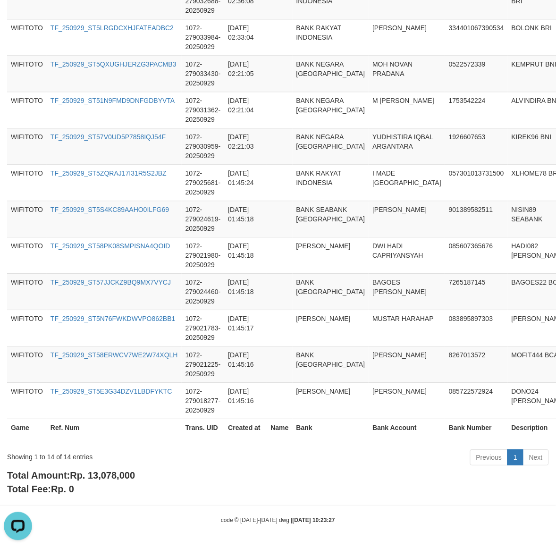
click at [135, 477] on span "Rp. 13,078,000" at bounding box center [102, 475] width 65 height 10
copy b "Total Amount: Rp. 13,078,000"
click at [110, 475] on span "Rp. 13,078,000" at bounding box center [102, 475] width 65 height 10
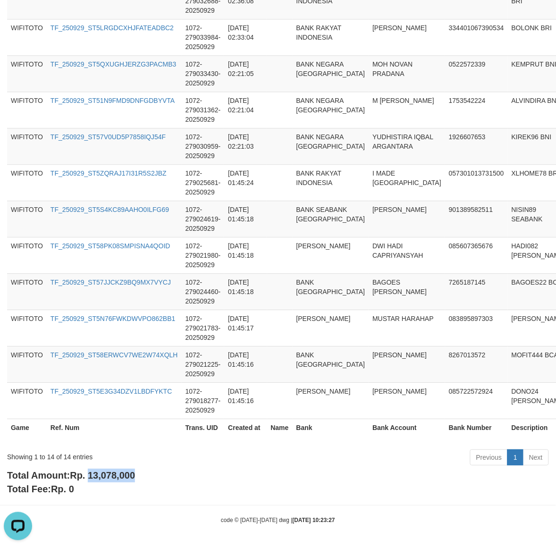
copy span "13,078,000"
click at [64, 453] on div "Showing 1 to 14 of 14 entries" at bounding box center [116, 454] width 218 height 13
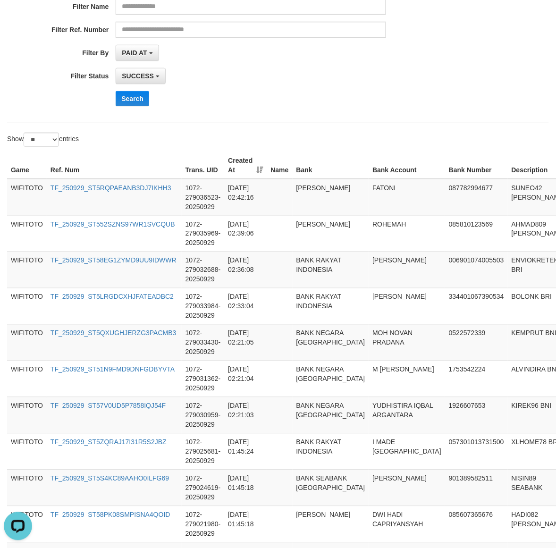
scroll to position [0, 0]
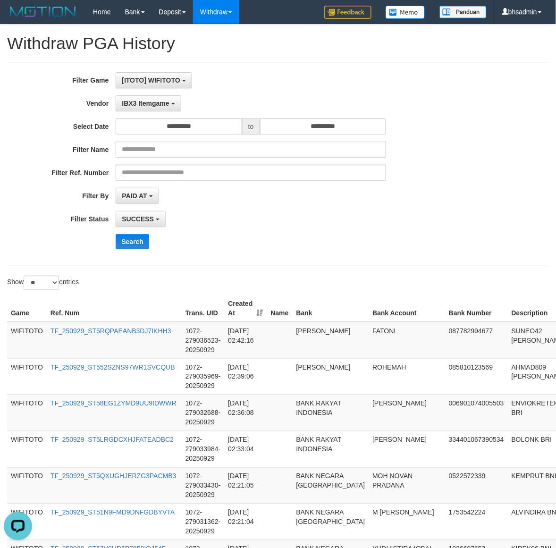
click at [133, 93] on div "**********" at bounding box center [231, 164] width 463 height 184
click at [135, 105] on span "IBX3 Itemgame" at bounding box center [145, 104] width 47 height 8
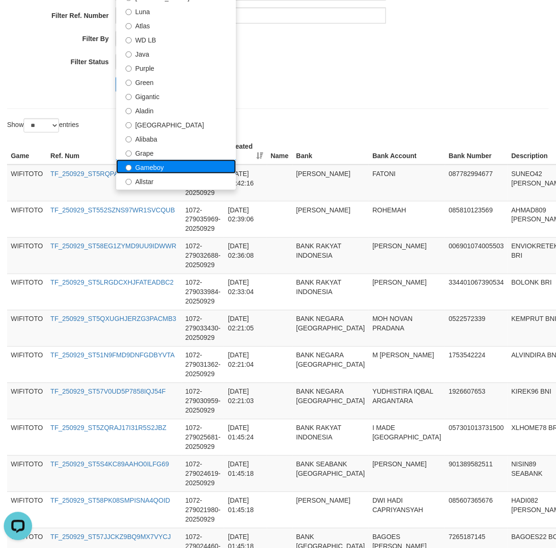
click at [191, 163] on label "Gameboy" at bounding box center [176, 167] width 120 height 14
select select "**********"
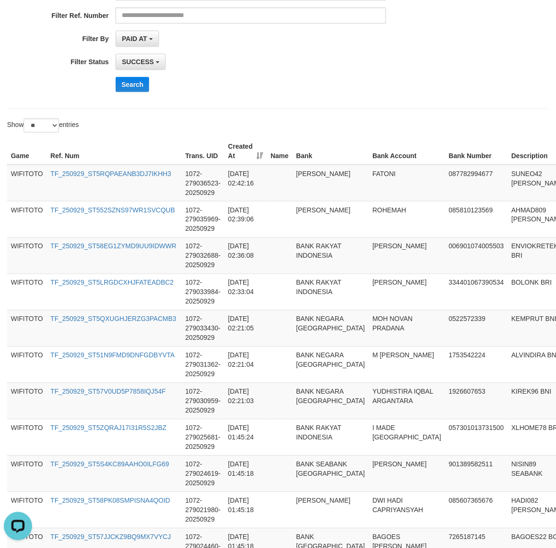
click at [135, 97] on div "**********" at bounding box center [231, 7] width 463 height 184
click at [134, 86] on button "Search" at bounding box center [133, 84] width 34 height 15
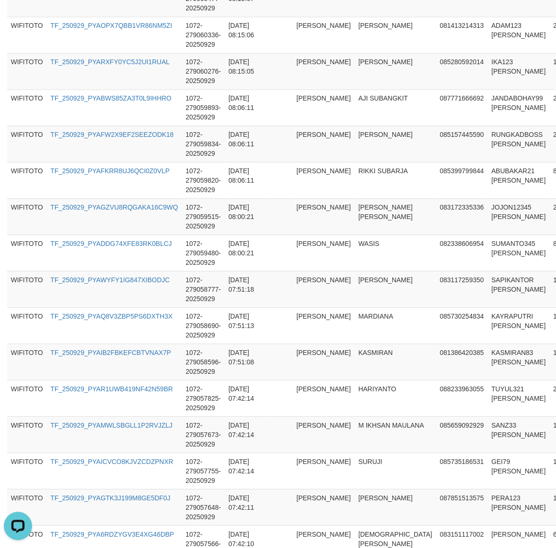
scroll to position [815, 0]
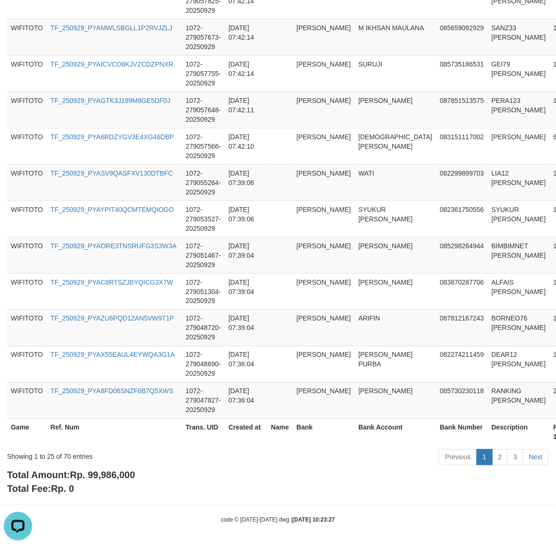
click at [107, 478] on span "Rp. 99,986,000" at bounding box center [102, 475] width 65 height 10
click at [66, 455] on div "Showing 1 to 25 of 70 entries" at bounding box center [116, 454] width 218 height 13
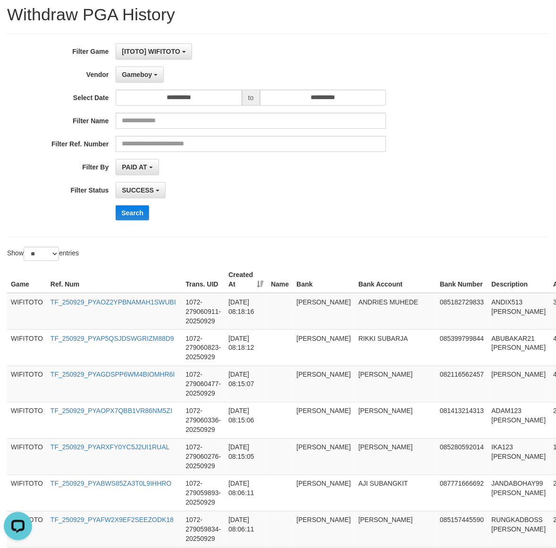
scroll to position [0, 0]
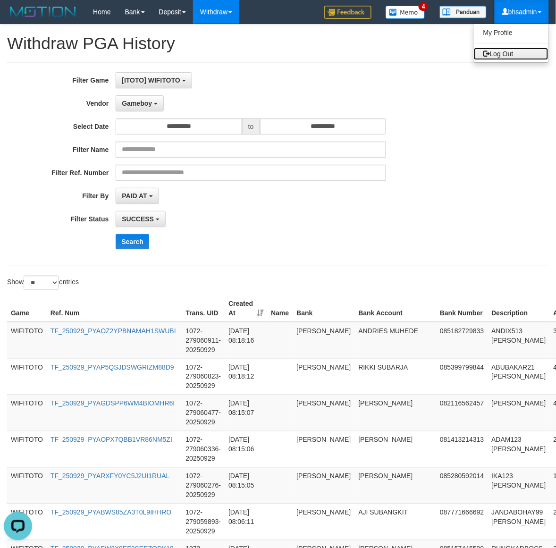
click at [511, 55] on link "Log Out" at bounding box center [511, 54] width 75 height 12
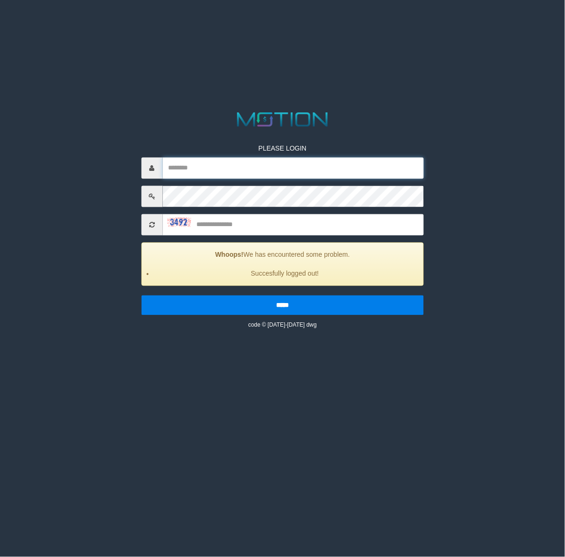
drag, startPoint x: 262, startPoint y: 159, endPoint x: 282, endPoint y: 158, distance: 19.8
click at [269, 159] on input "text" at bounding box center [292, 168] width 261 height 21
type input "********"
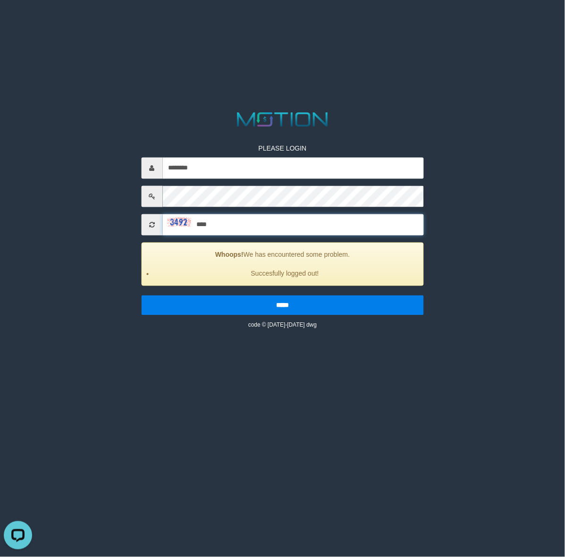
type input "****"
click at [141, 295] on input "*****" at bounding box center [282, 305] width 283 height 20
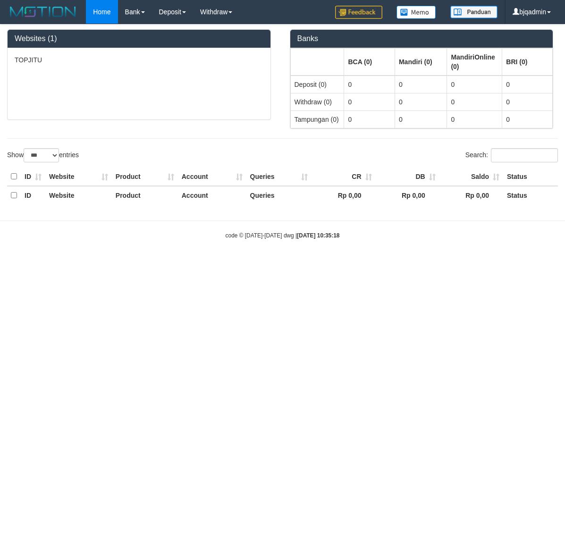
select select "***"
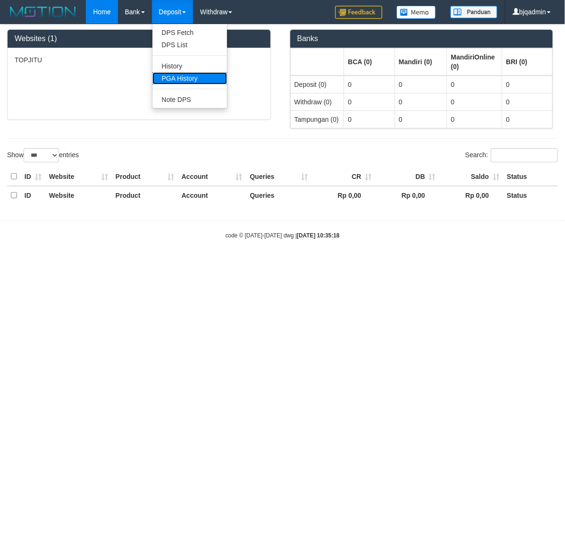
click at [203, 78] on link "PGA History" at bounding box center [189, 78] width 75 height 12
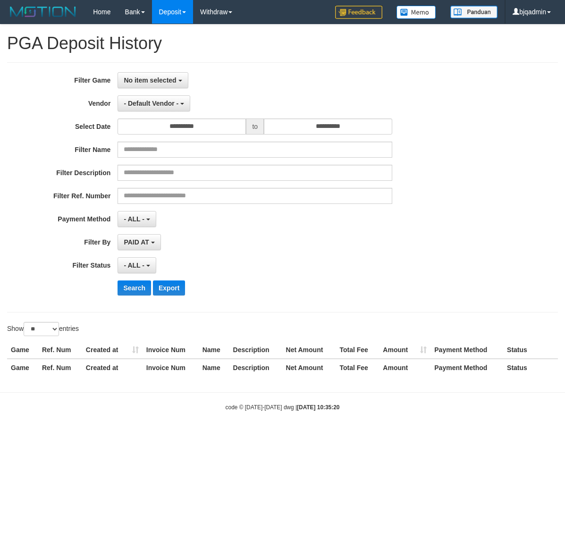
select select
select select "**"
click at [180, 77] on button "No item selected" at bounding box center [153, 80] width 70 height 16
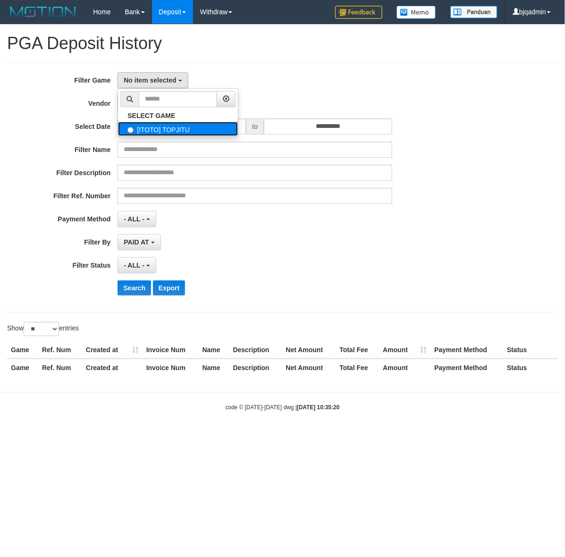
click at [231, 126] on label "[ITOTO] TOPJITU" at bounding box center [178, 129] width 120 height 14
select select "****"
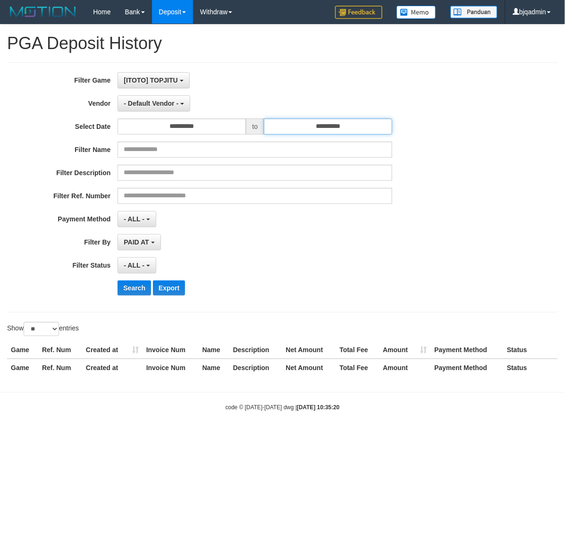
click at [327, 124] on input "**********" at bounding box center [328, 126] width 128 height 16
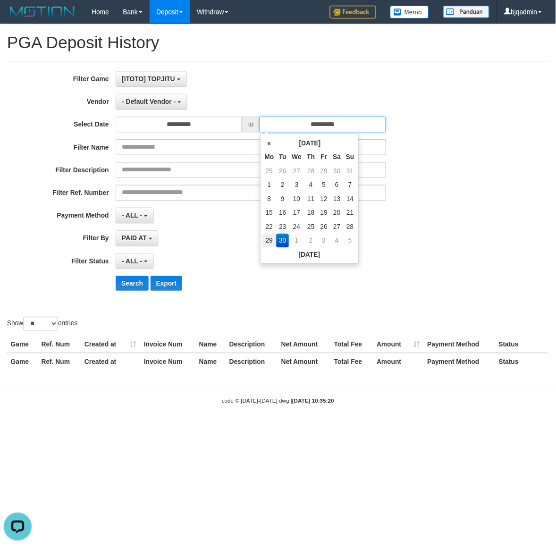
scroll to position [0, 0]
click at [276, 248] on td "29" at bounding box center [274, 244] width 14 height 14
type input "**********"
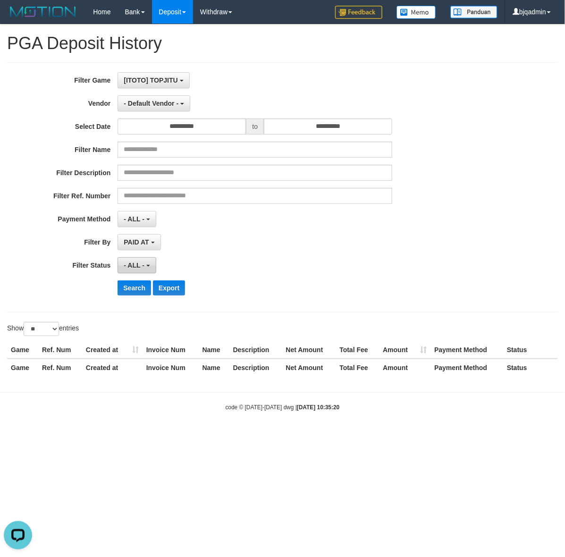
click at [146, 263] on button "- ALL -" at bounding box center [137, 265] width 38 height 16
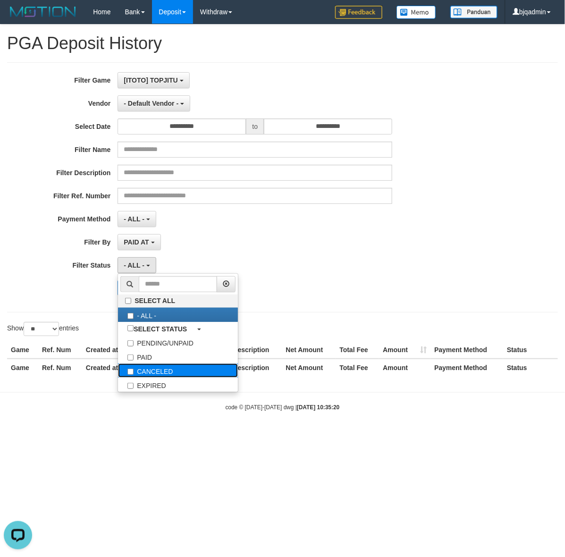
click at [176, 365] on label "CANCELED" at bounding box center [178, 370] width 120 height 14
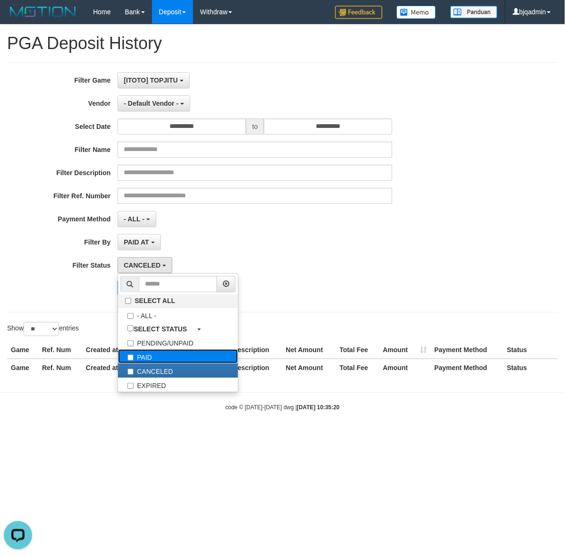
click at [163, 355] on label "PAID" at bounding box center [178, 356] width 120 height 14
select select "*"
click at [146, 366] on label "CANCELED" at bounding box center [178, 370] width 120 height 14
click at [81, 295] on div "Search Export" at bounding box center [235, 287] width 471 height 15
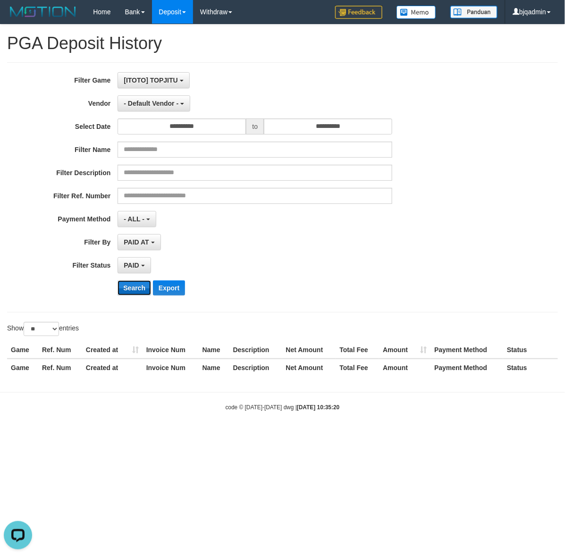
click at [128, 283] on button "Search" at bounding box center [135, 287] width 34 height 15
click at [171, 100] on button "- Default Vendor -" at bounding box center [154, 103] width 73 height 16
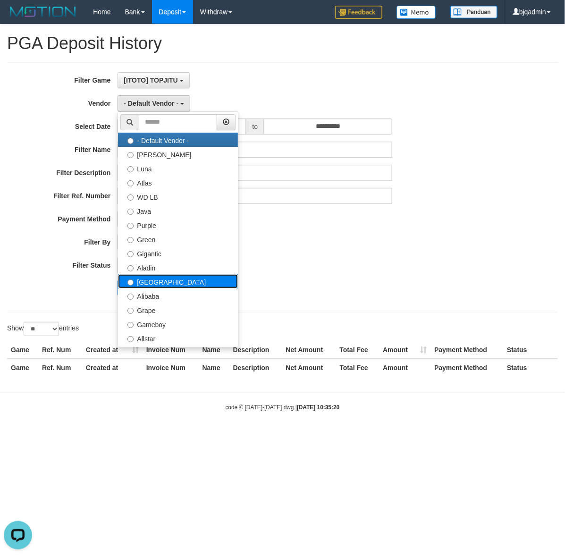
click at [185, 277] on label "Dubai" at bounding box center [178, 281] width 120 height 14
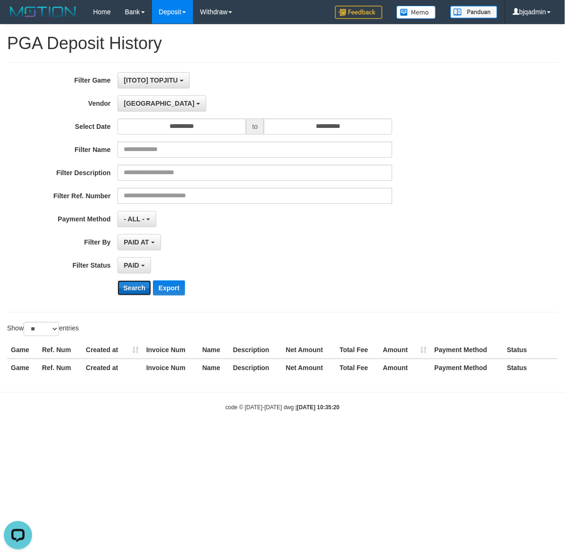
click at [126, 286] on button "Search" at bounding box center [135, 287] width 34 height 15
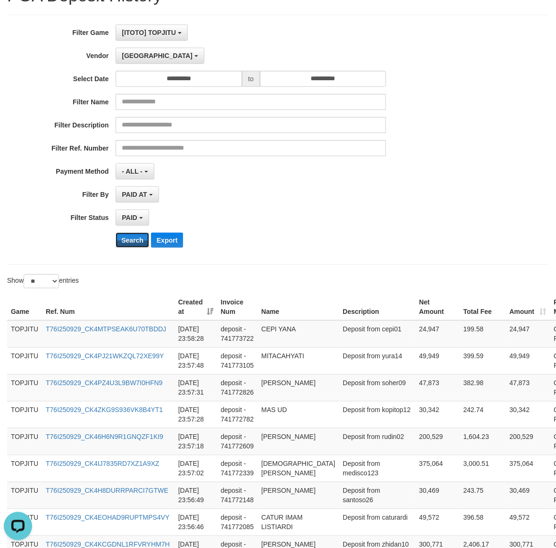
scroll to position [618, 0]
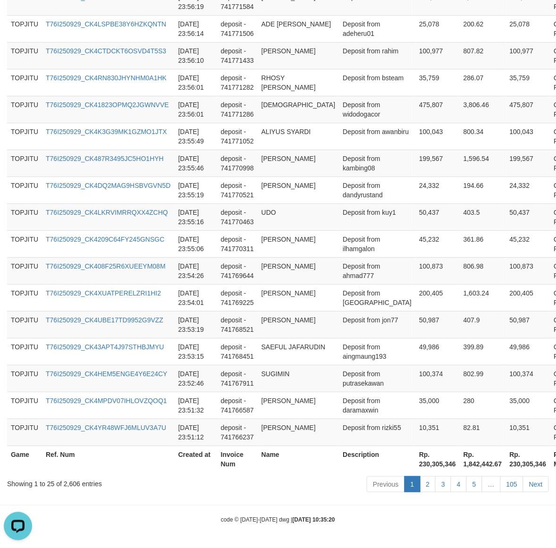
click at [392, 473] on div "Game Ref. Num Created at Invoice Num Name Description Net Amount Total Fee Amou…" at bounding box center [278, 109] width 556 height 732
click at [415, 467] on th "Rp. 230,305,346" at bounding box center [437, 459] width 44 height 27
copy th "230,305,346"
click at [64, 480] on div "Showing 1 to 25 of 2,606 entries" at bounding box center [116, 481] width 218 height 13
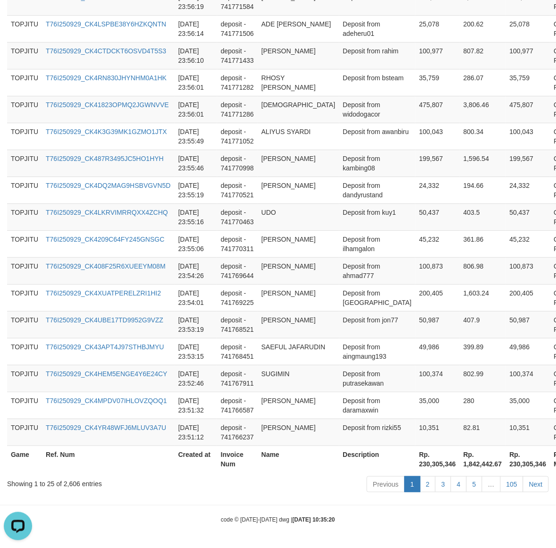
click at [74, 482] on div "Showing 1 to 25 of 2,606 entries" at bounding box center [116, 481] width 218 height 13
copy div "2,606"
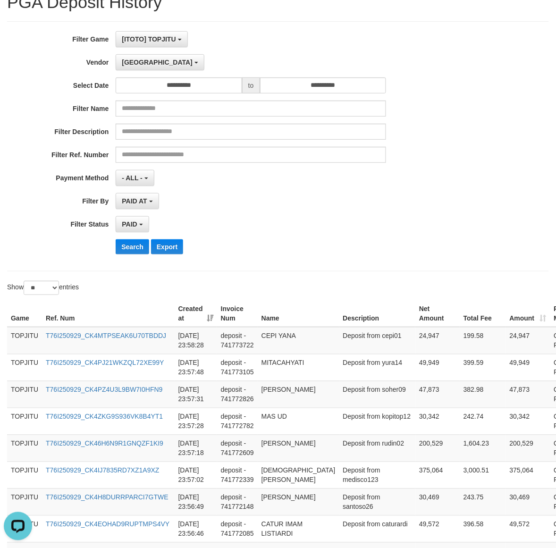
scroll to position [0, 0]
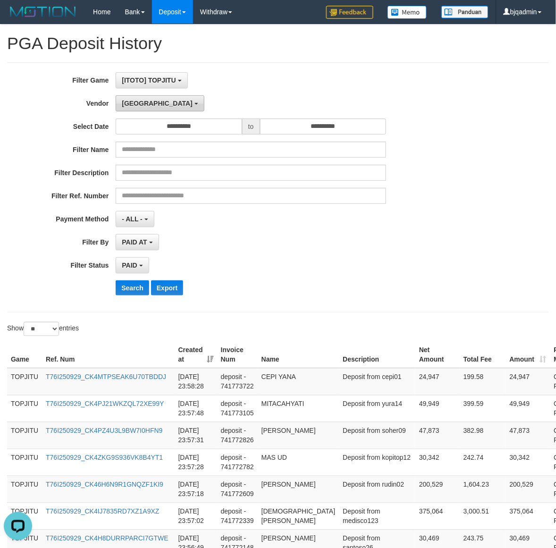
click at [140, 104] on span "Dubai" at bounding box center [157, 104] width 71 height 8
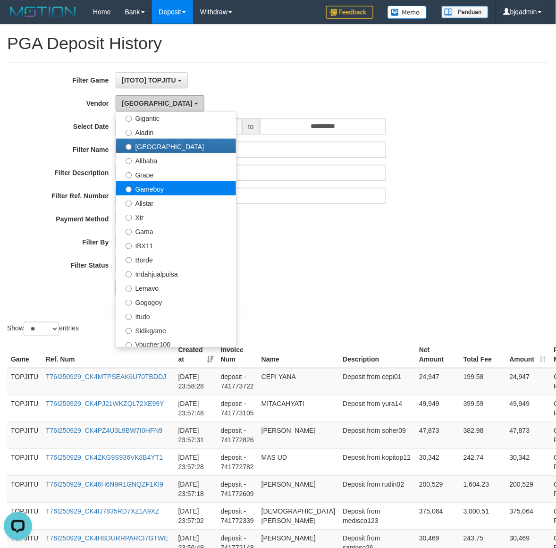
scroll to position [157, 0]
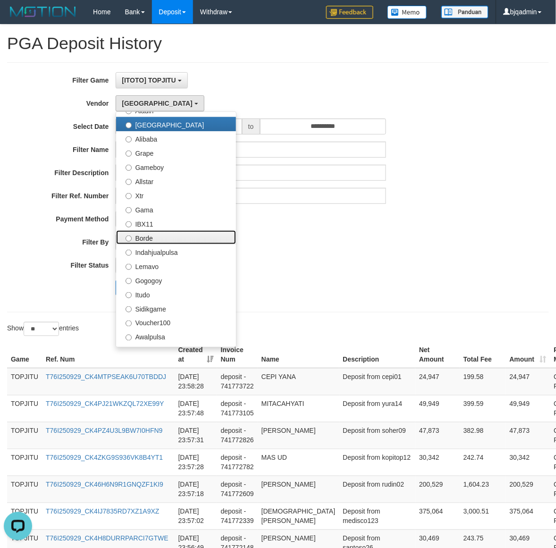
click at [180, 233] on label "Borde" at bounding box center [176, 237] width 120 height 14
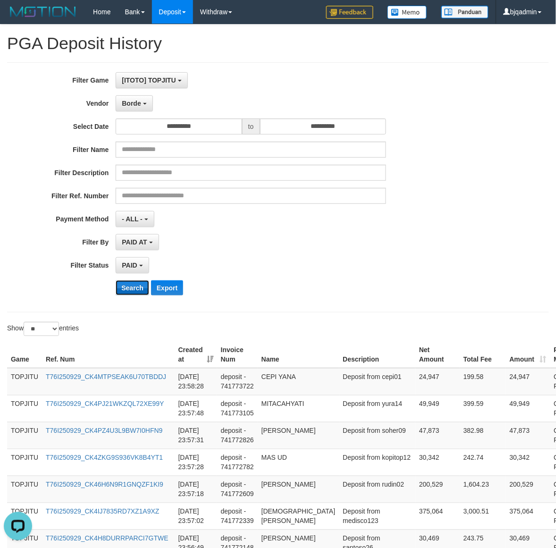
click at [131, 285] on button "Search" at bounding box center [133, 287] width 34 height 15
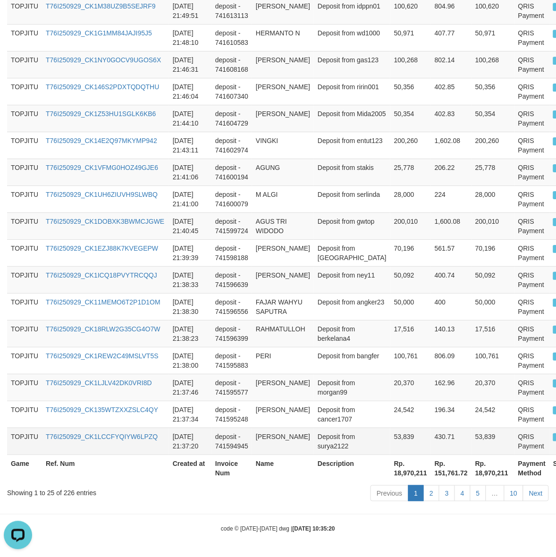
scroll to position [770, 0]
click at [390, 476] on th "Rp. 18,970,211" at bounding box center [410, 468] width 41 height 27
copy th "18,970,211"
click at [61, 496] on div "Showing 1 to 25 of 226 entries" at bounding box center [116, 490] width 218 height 13
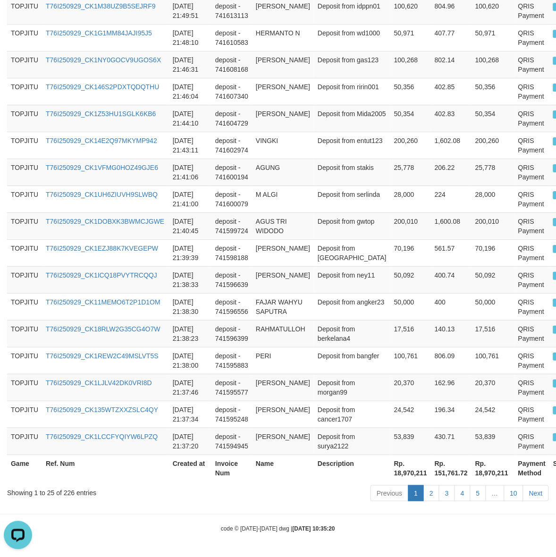
click at [68, 497] on div "Showing 1 to 25 of 226 entries Previous 1 2 3 4 5 … 10 Next" at bounding box center [278, 494] width 556 height 20
copy div "226"
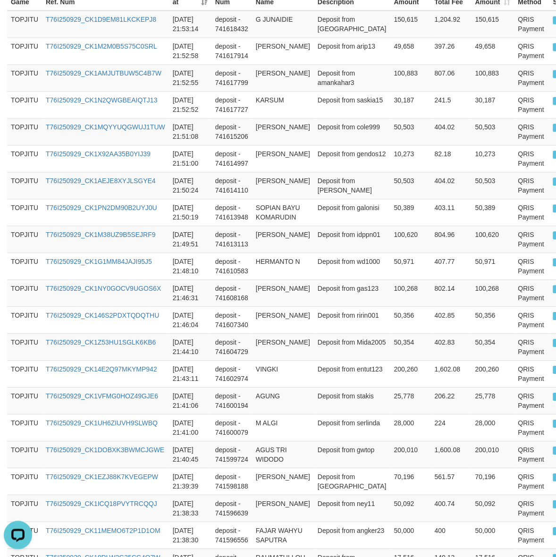
scroll to position [0, 0]
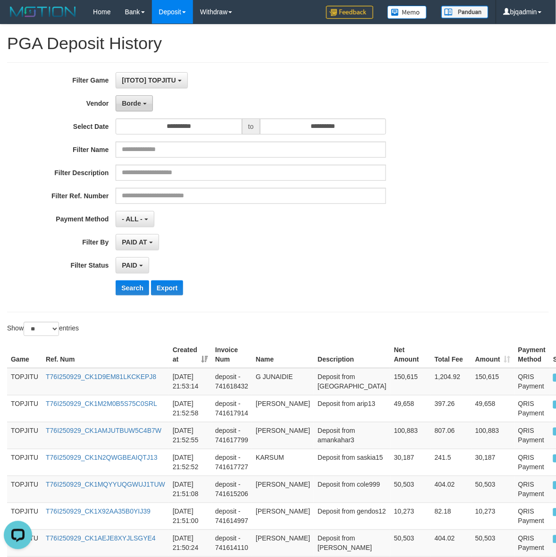
click at [145, 106] on button "Borde" at bounding box center [134, 103] width 37 height 16
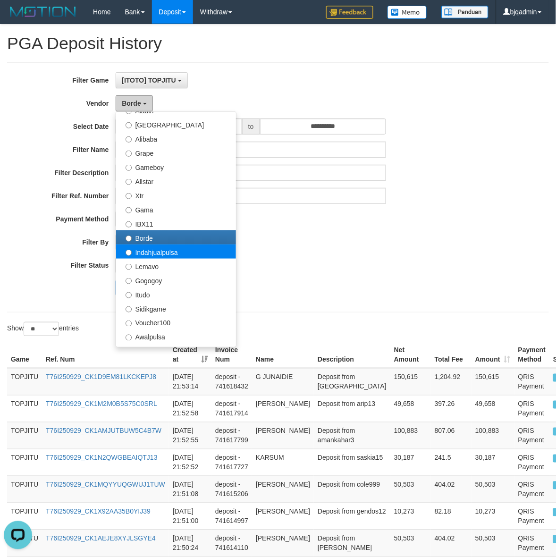
scroll to position [315, 0]
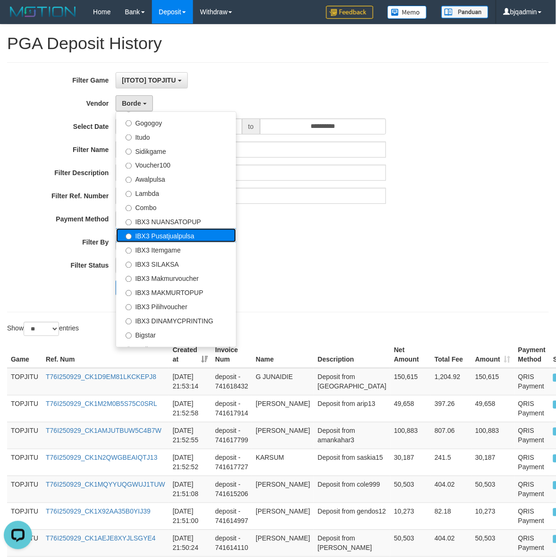
click at [203, 241] on label "IBX3 Pusatjualpulsa" at bounding box center [176, 235] width 120 height 14
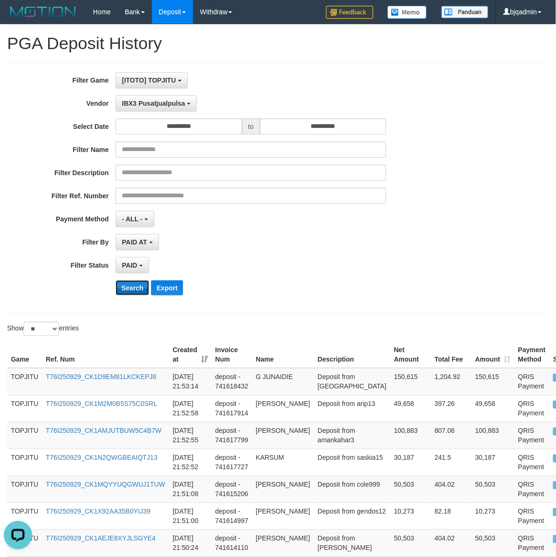
click at [133, 292] on button "Search" at bounding box center [133, 287] width 34 height 15
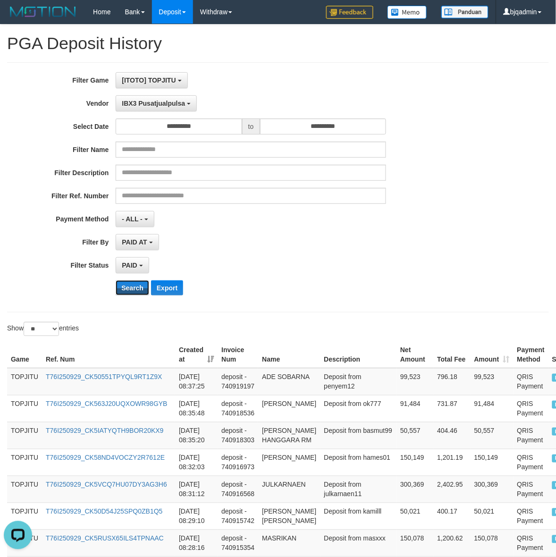
scroll to position [600, 0]
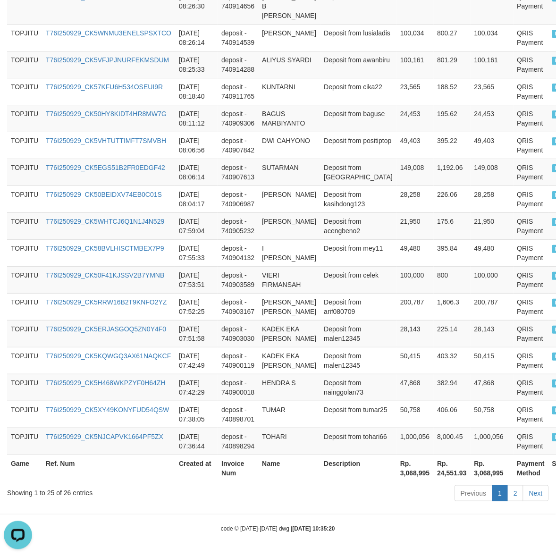
click at [396, 473] on th "Rp. 3,068,995" at bounding box center [414, 468] width 37 height 27
drag, startPoint x: 379, startPoint y: 473, endPoint x: 564, endPoint y: 496, distance: 187.3
click at [396, 475] on th "Rp. 3,068,995" at bounding box center [414, 468] width 37 height 27
copy th "3,068,995"
click at [67, 492] on div "Showing 1 to 25 of 26 entries" at bounding box center [116, 490] width 218 height 13
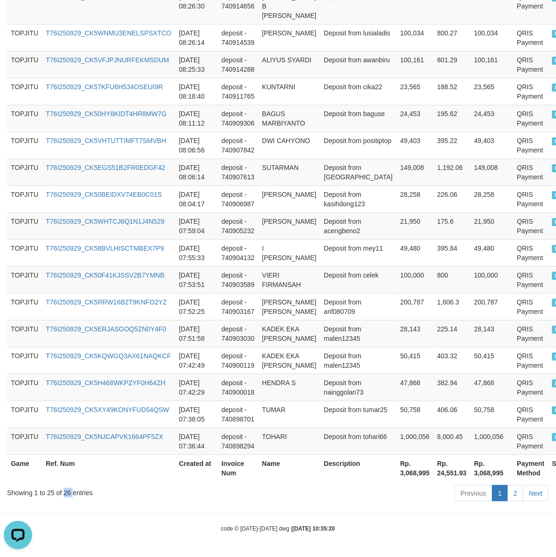
click at [67, 492] on div "Showing 1 to 25 of 26 entries" at bounding box center [116, 490] width 218 height 13
copy div "26"
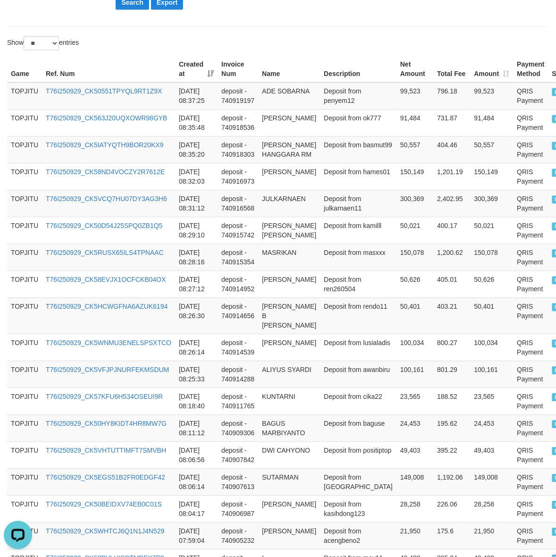
scroll to position [0, 0]
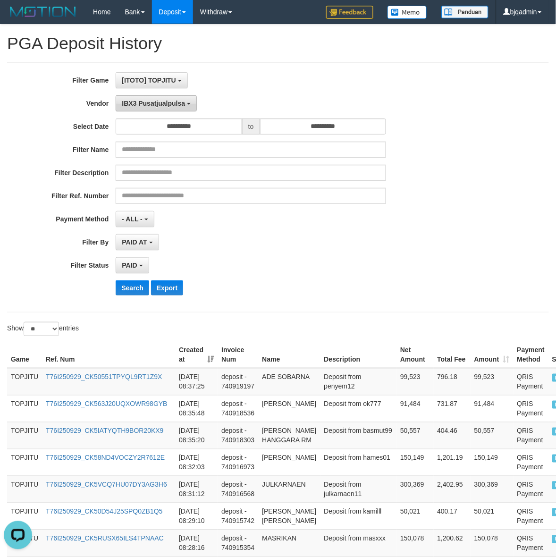
click at [168, 109] on button "IBX3 Pusatjualpulsa" at bounding box center [156, 103] width 81 height 16
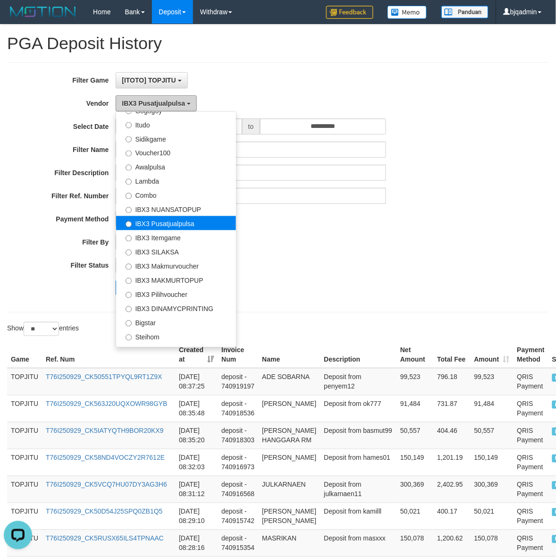
scroll to position [338, 0]
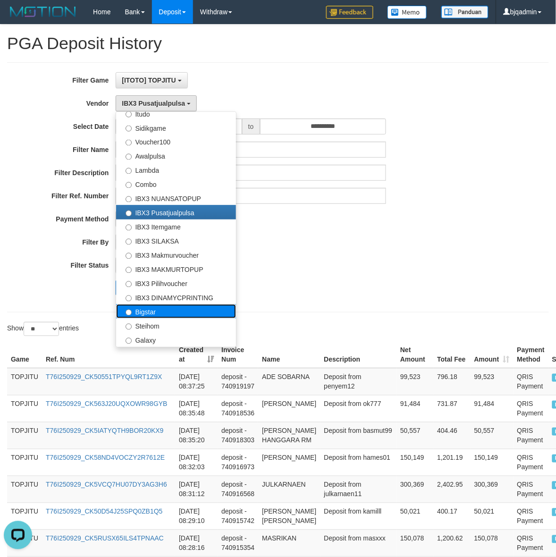
click at [177, 314] on label "Bigstar" at bounding box center [176, 311] width 120 height 14
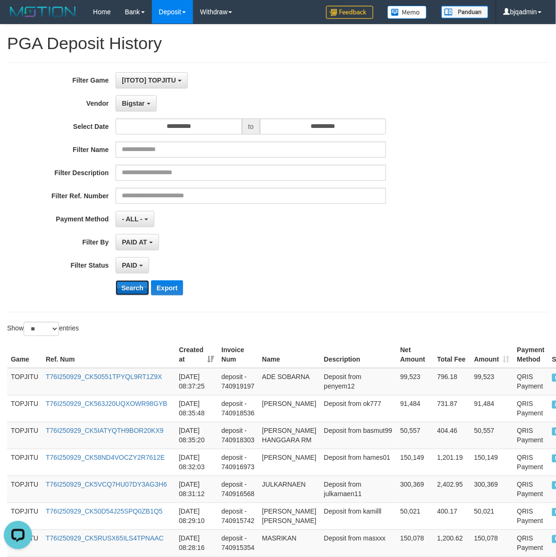
click at [138, 290] on button "Search" at bounding box center [133, 287] width 34 height 15
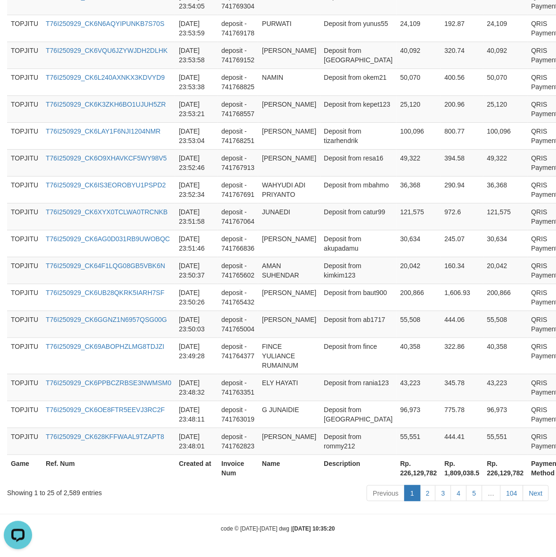
scroll to position [789, 0]
click at [396, 474] on th "Rp. 226,129,782" at bounding box center [418, 468] width 44 height 27
copy th "226,129,782"
click at [68, 498] on div "Showing 1 to 25 of 2,589 entries Previous 1 2 3 4 5 … 104 Next" at bounding box center [278, 494] width 556 height 20
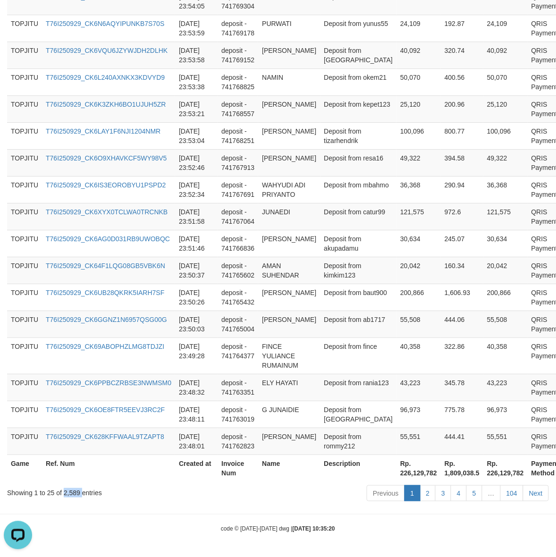
click at [68, 498] on div "Showing 1 to 25 of 2,589 entries Previous 1 2 3 4 5 … 104 Next" at bounding box center [278, 494] width 556 height 20
copy div "2,589"
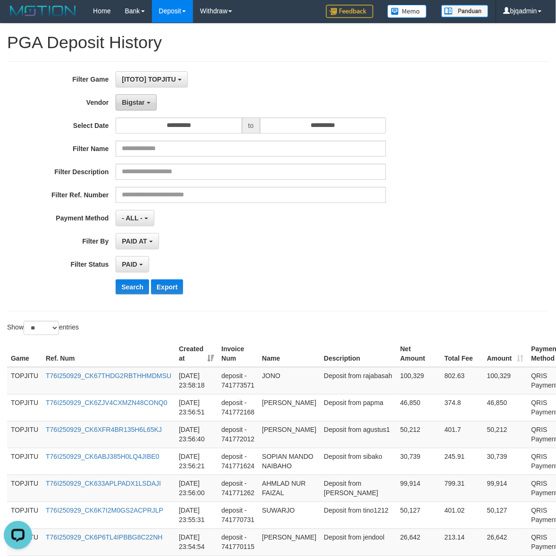
scroll to position [0, 0]
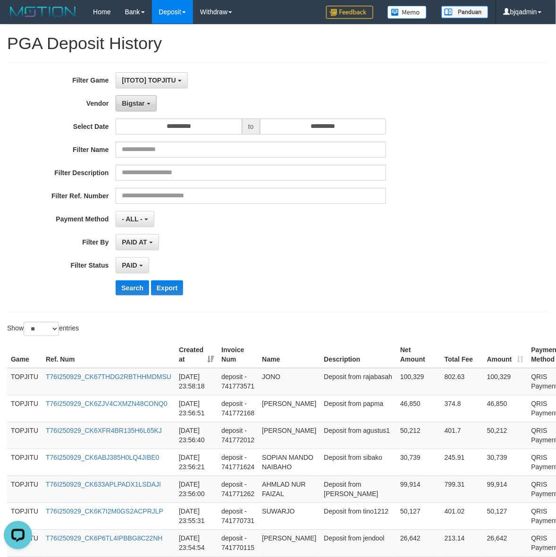
click at [132, 101] on span "Bigstar" at bounding box center [133, 104] width 23 height 8
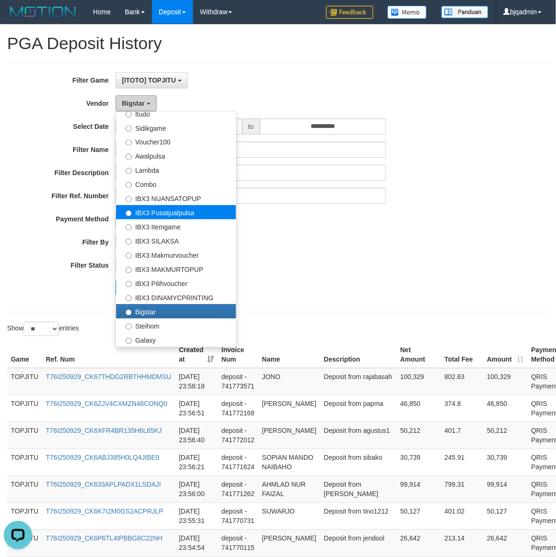
scroll to position [157, 0]
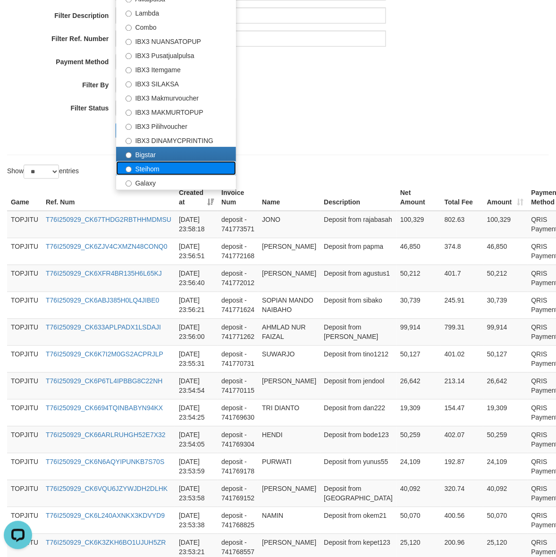
click at [169, 166] on label "Steihom" at bounding box center [176, 168] width 120 height 14
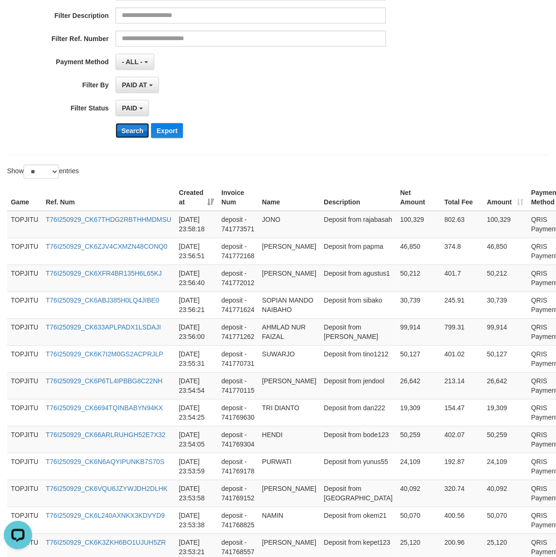
click at [134, 126] on button "Search" at bounding box center [133, 130] width 34 height 15
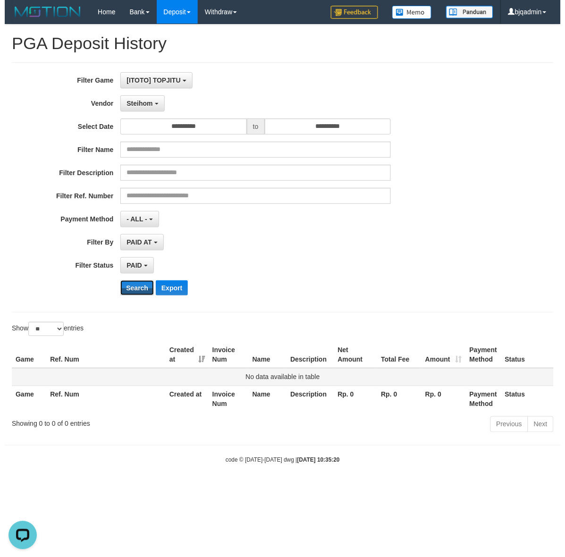
scroll to position [0, 0]
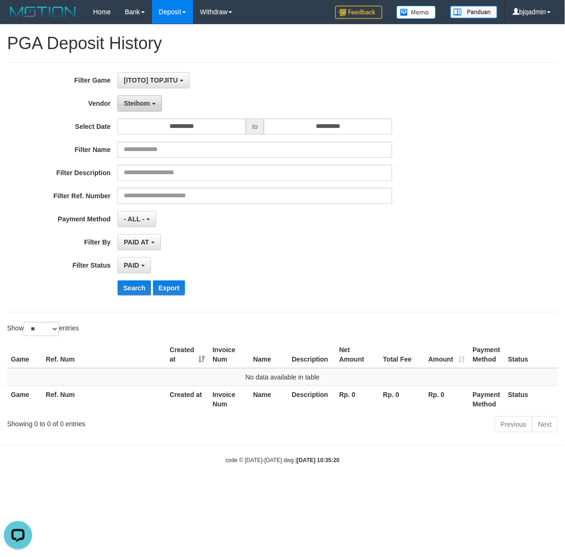
click at [144, 107] on span "Steihom" at bounding box center [137, 104] width 26 height 8
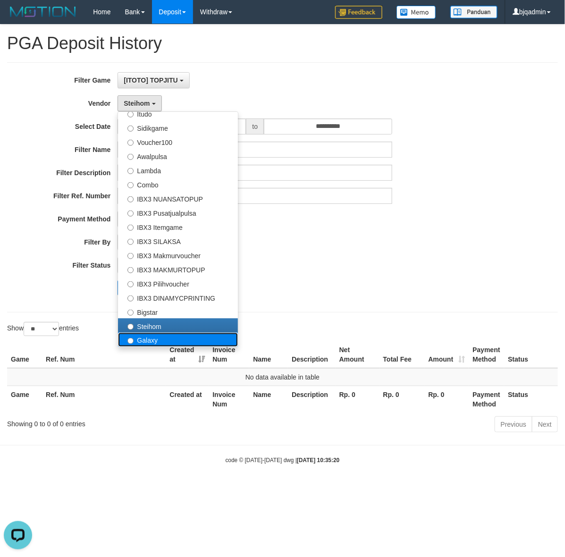
click at [183, 335] on label "Galaxy" at bounding box center [178, 340] width 120 height 14
select select "**********"
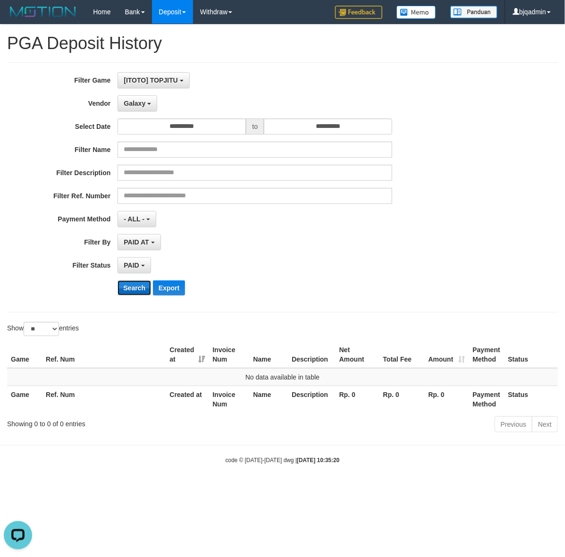
drag, startPoint x: 134, startPoint y: 281, endPoint x: 135, endPoint y: 288, distance: 7.3
click at [134, 282] on button "Search" at bounding box center [135, 287] width 34 height 15
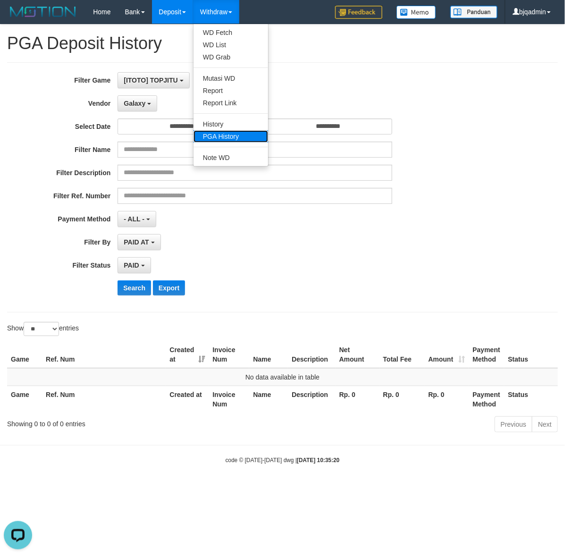
click at [222, 139] on link "PGA History" at bounding box center [231, 136] width 75 height 12
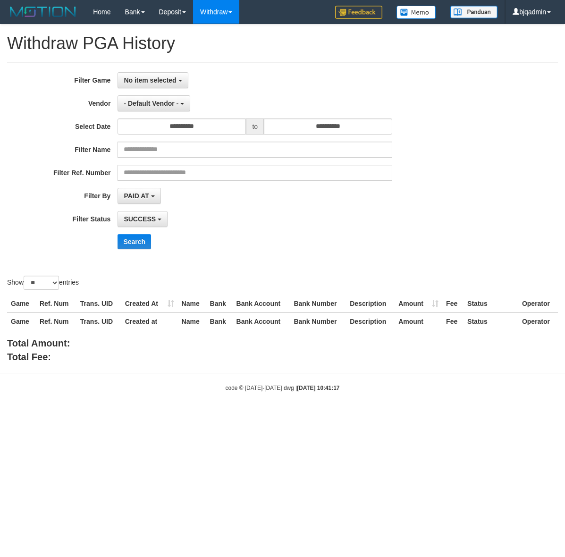
select select
select select "**"
click at [152, 78] on span "No item selected" at bounding box center [150, 80] width 52 height 8
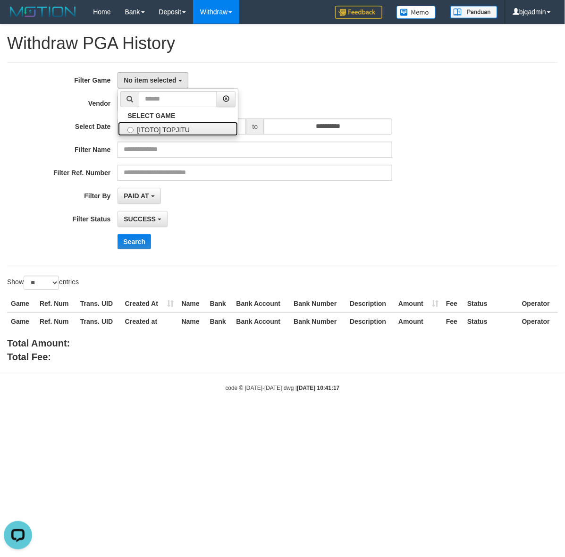
click at [201, 126] on label "[ITOTO] TOPJITU" at bounding box center [178, 129] width 120 height 14
select select "****"
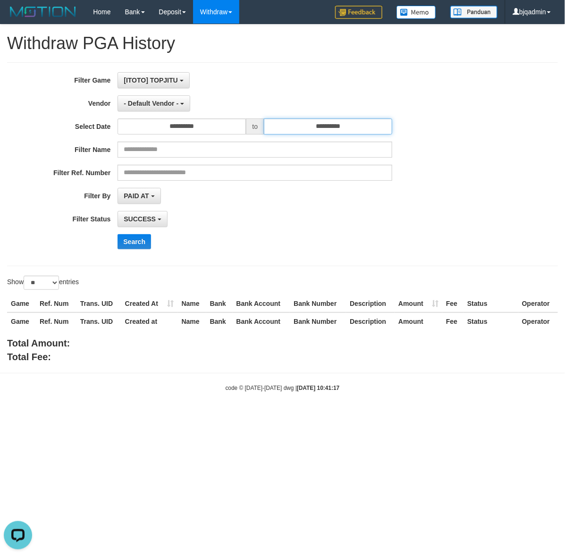
click at [347, 124] on input "**********" at bounding box center [328, 126] width 128 height 16
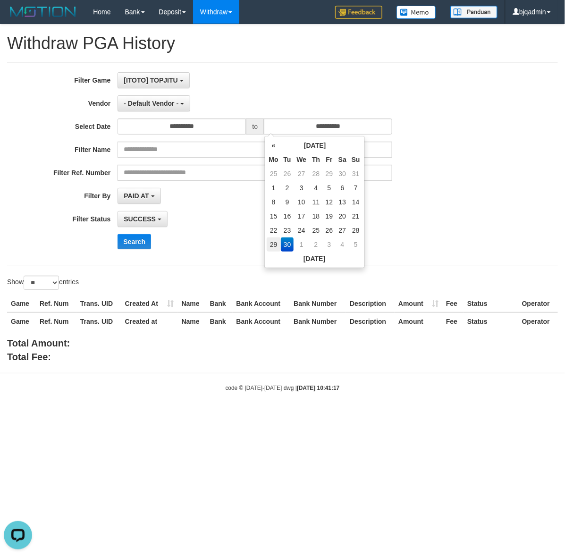
click at [278, 242] on td "29" at bounding box center [274, 244] width 14 height 14
type input "**********"
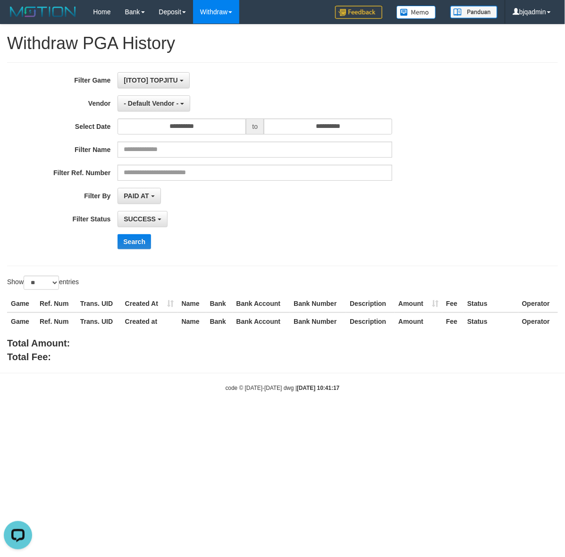
click at [109, 238] on div "Search" at bounding box center [235, 241] width 471 height 15
click at [140, 237] on button "Search" at bounding box center [135, 241] width 34 height 15
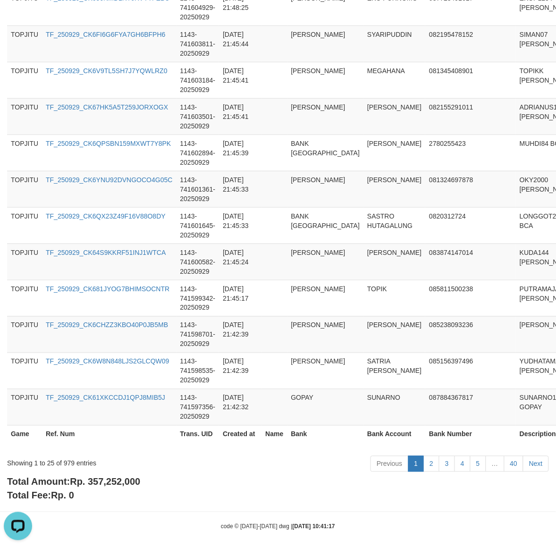
scroll to position [815, 0]
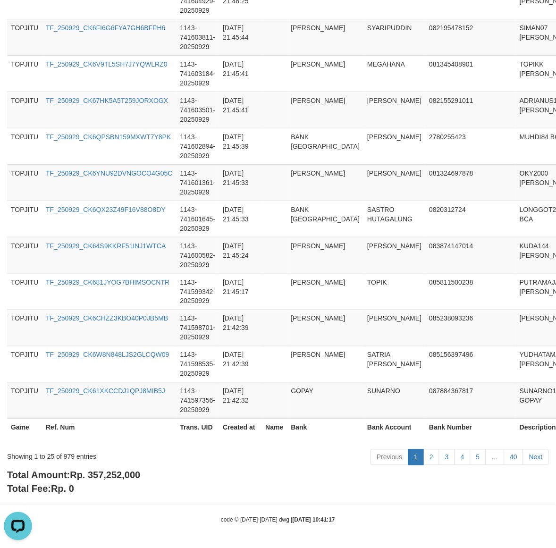
click at [118, 470] on b "Total Amount: Rp. 357,252,000" at bounding box center [73, 475] width 133 height 10
copy span "357,252,000"
click at [69, 459] on div "Showing 1 to 25 of 979 entries" at bounding box center [116, 454] width 218 height 13
click at [70, 459] on div "Showing 1 to 25 of 979 entries" at bounding box center [116, 454] width 218 height 13
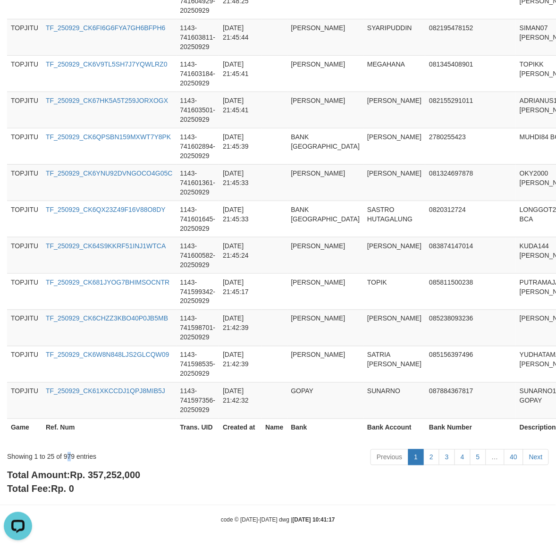
click at [70, 459] on div "Showing 1 to 25 of 979 entries" at bounding box center [116, 454] width 218 height 13
click at [70, 454] on div "Showing 1 to 25 of 979 entries" at bounding box center [116, 454] width 218 height 13
copy div "979"
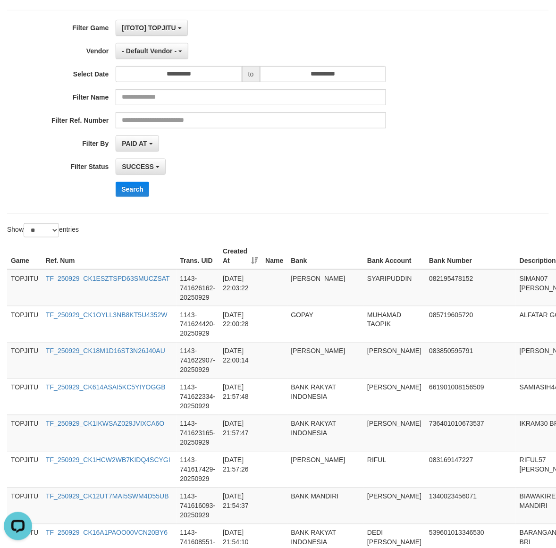
scroll to position [0, 0]
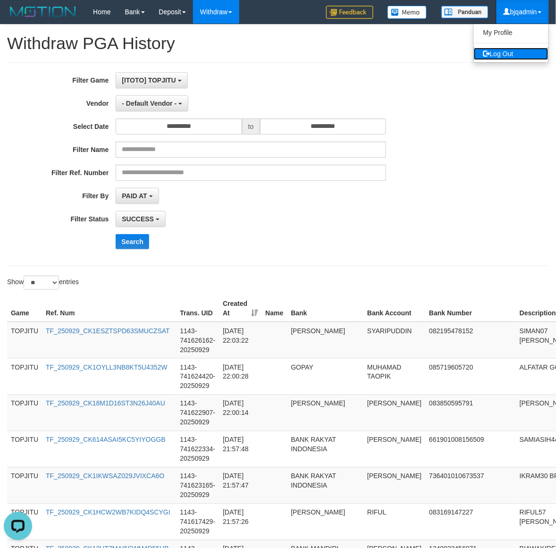
click at [513, 52] on link "Log Out" at bounding box center [511, 54] width 75 height 12
